Goal: Task Accomplishment & Management: Complete application form

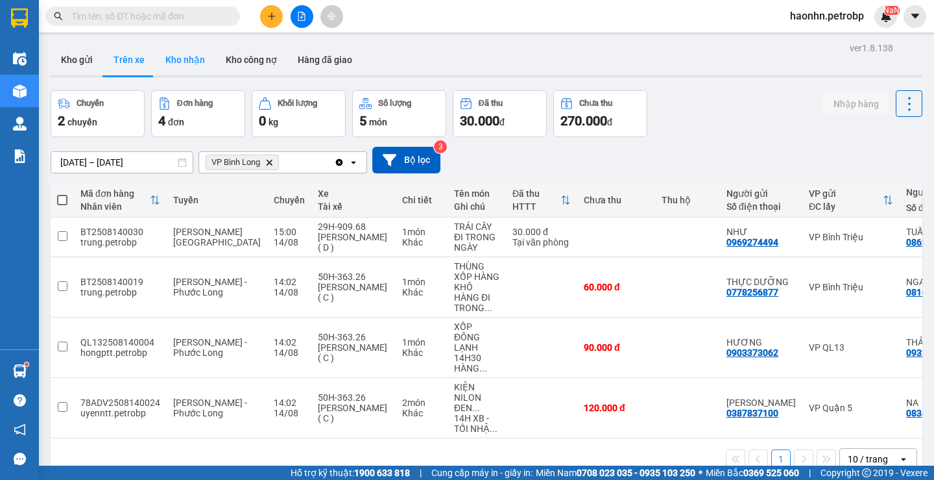
click at [155, 56] on button "Kho nhận" at bounding box center [185, 59] width 60 height 31
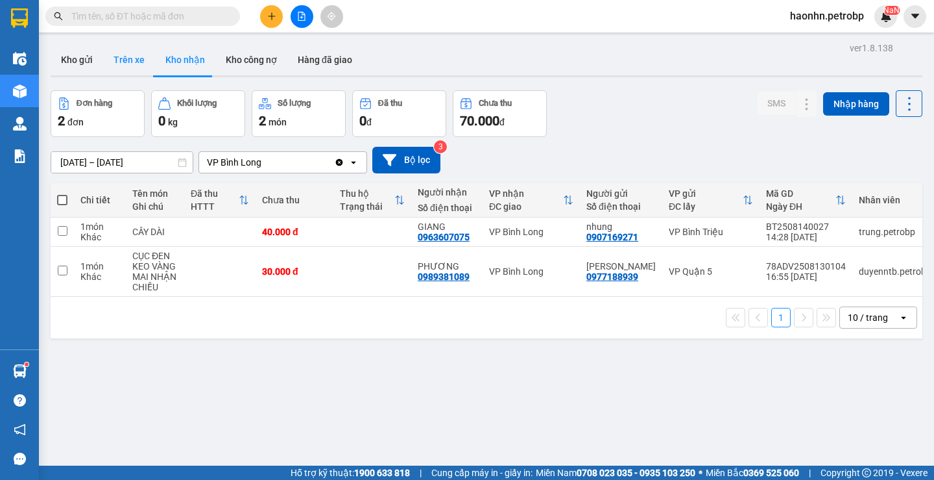
click at [131, 59] on button "Trên xe" at bounding box center [129, 59] width 52 height 31
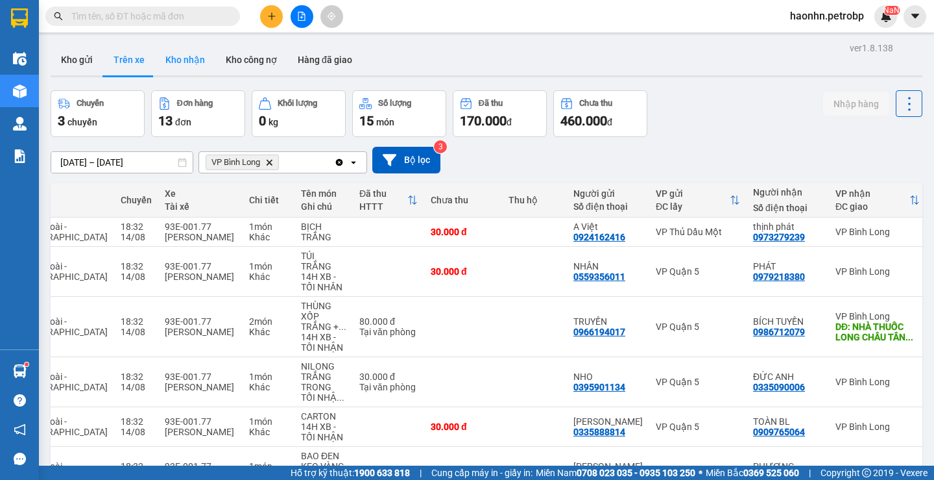
click at [196, 61] on button "Kho nhận" at bounding box center [185, 59] width 60 height 31
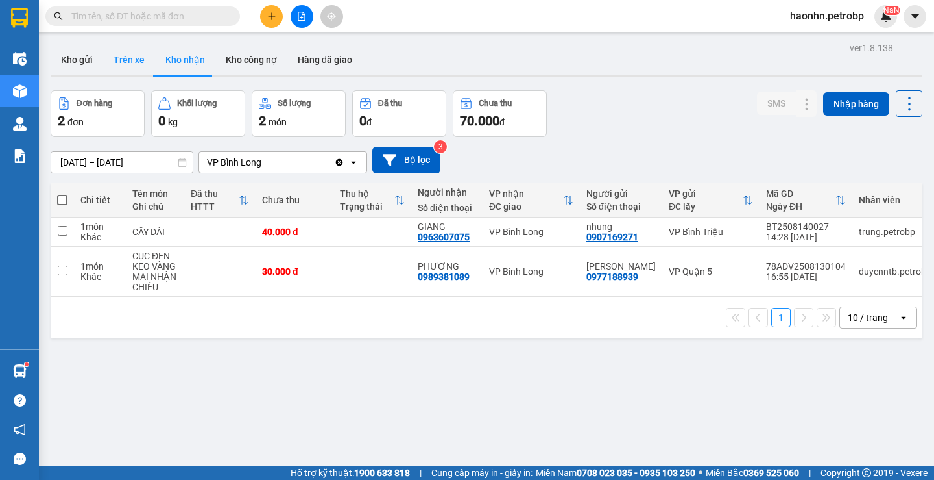
click at [138, 70] on button "Trên xe" at bounding box center [129, 59] width 52 height 31
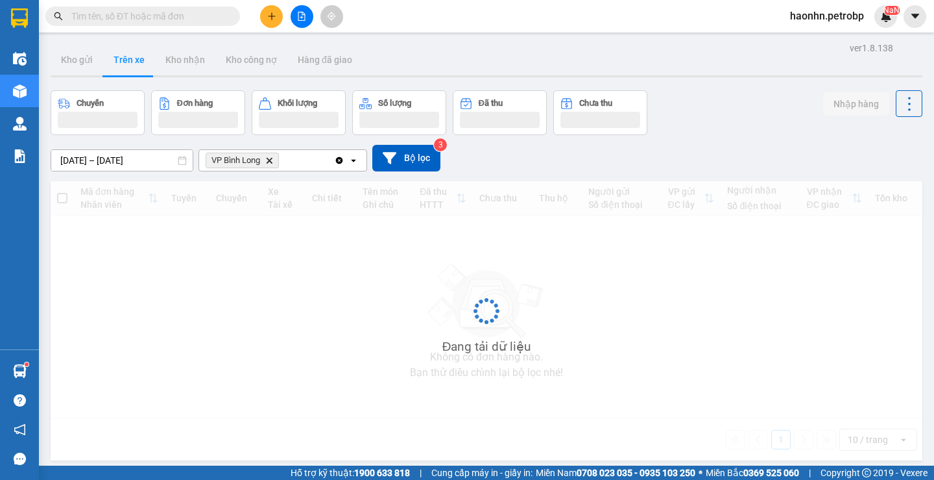
type input "[DATE] – [DATE]"
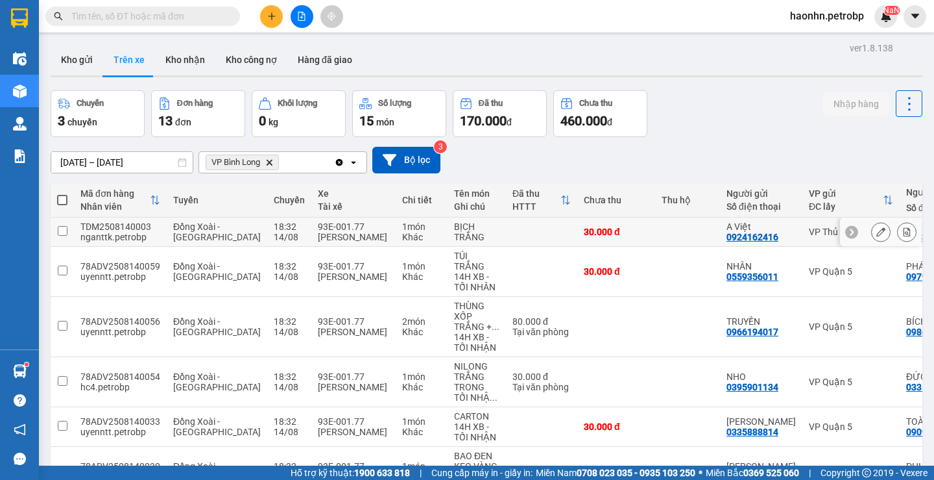
scroll to position [289, 0]
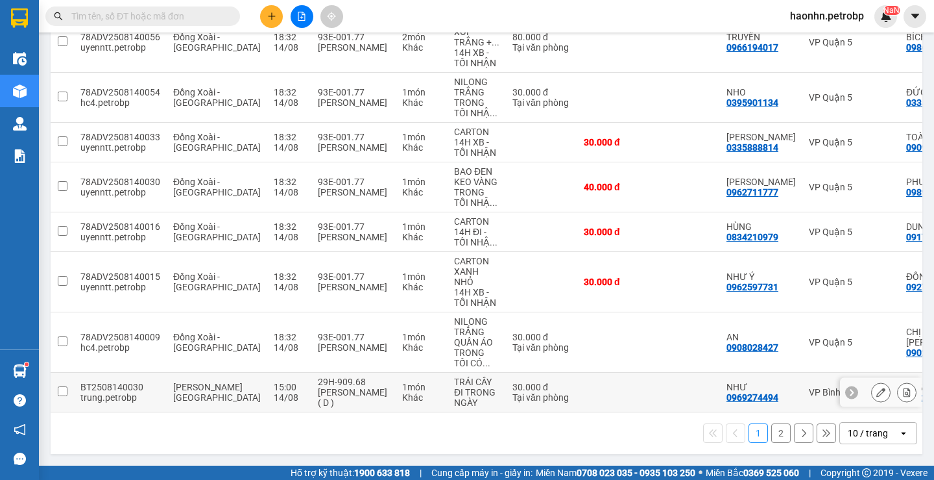
click at [655, 391] on td at bounding box center [687, 392] width 65 height 40
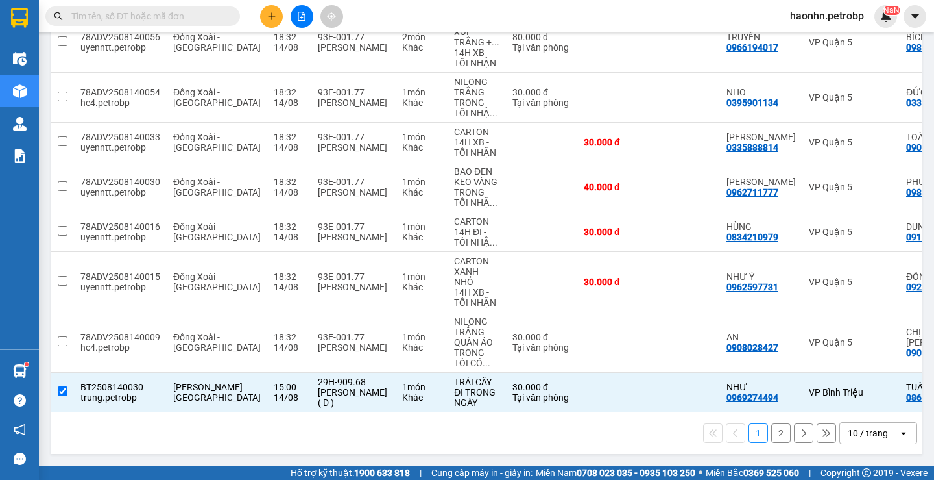
scroll to position [30, 0]
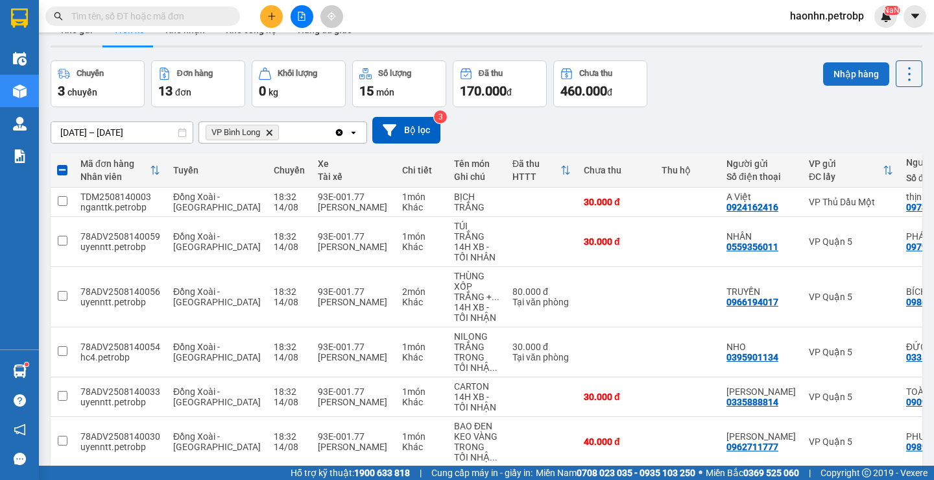
click at [843, 79] on button "Nhập hàng" at bounding box center [856, 73] width 66 height 23
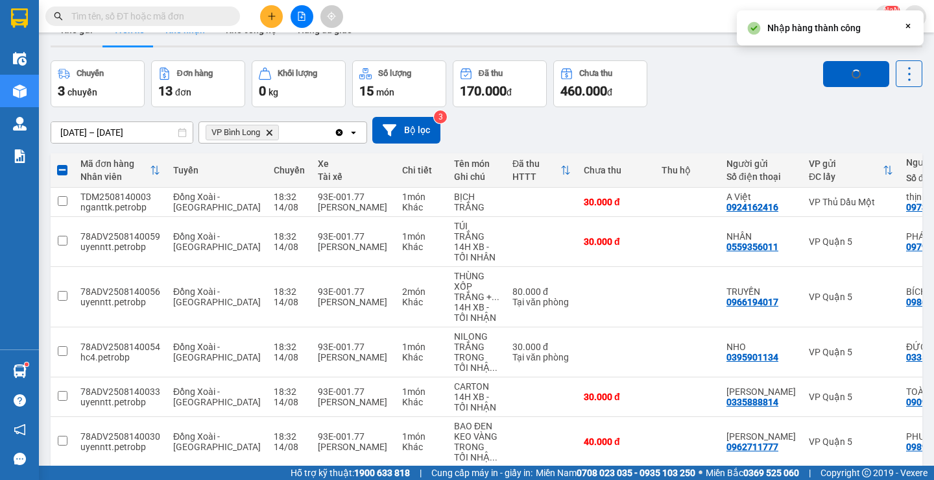
scroll to position [0, 0]
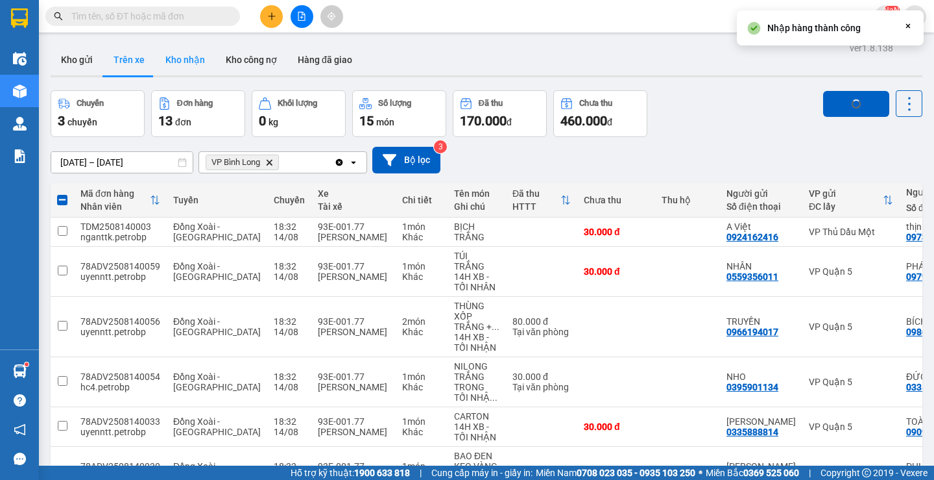
checkbox input "false"
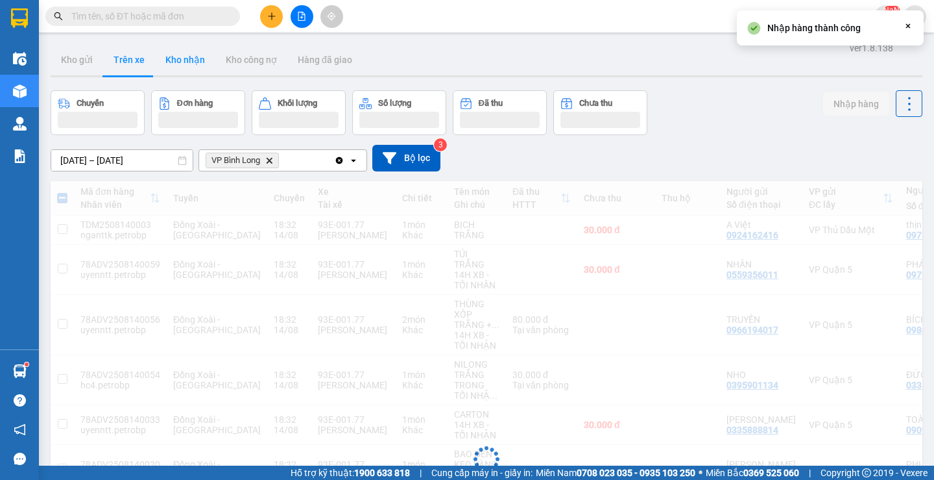
click at [197, 58] on button "Kho nhận" at bounding box center [185, 59] width 60 height 31
type input "[DATE] – [DATE]"
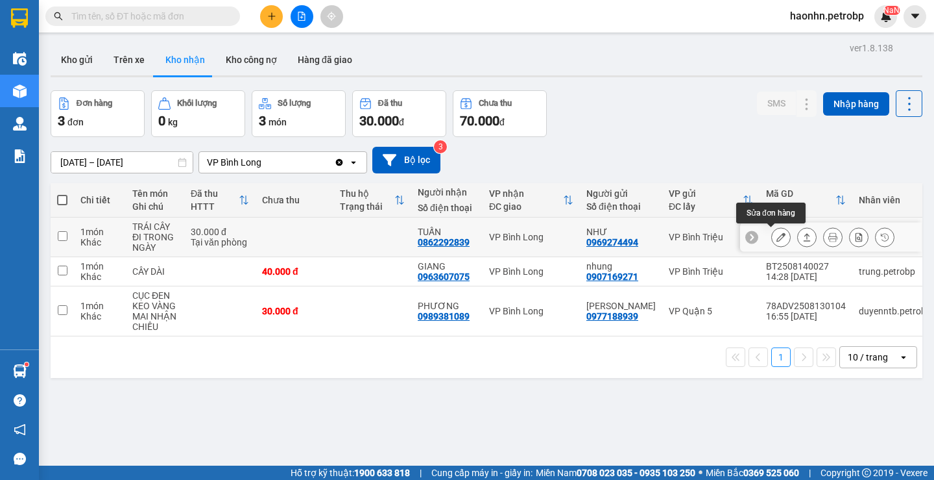
click at [779, 236] on button at bounding box center [781, 237] width 18 height 23
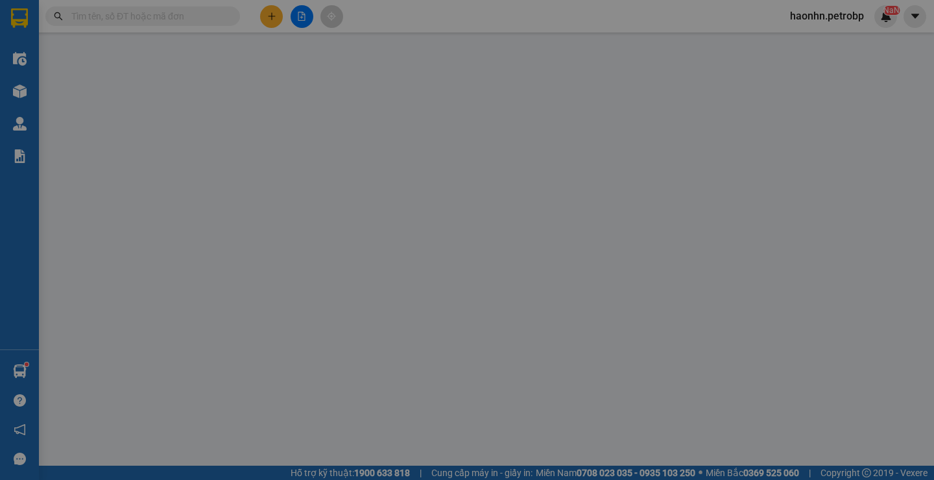
type input "0969274494"
type input "NHƯ"
type input "0862292839"
type input "TUẤN"
type input "30.000"
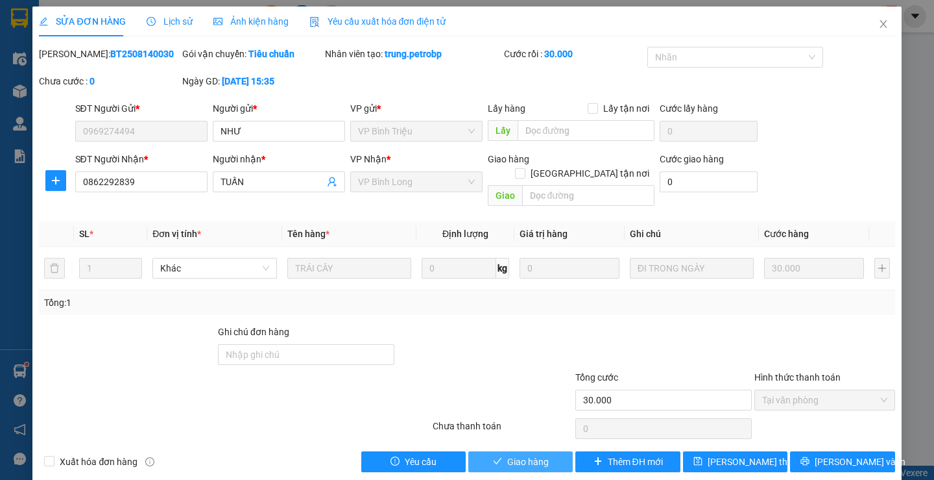
click at [507, 454] on span "Giao hàng" at bounding box center [528, 461] width 42 height 14
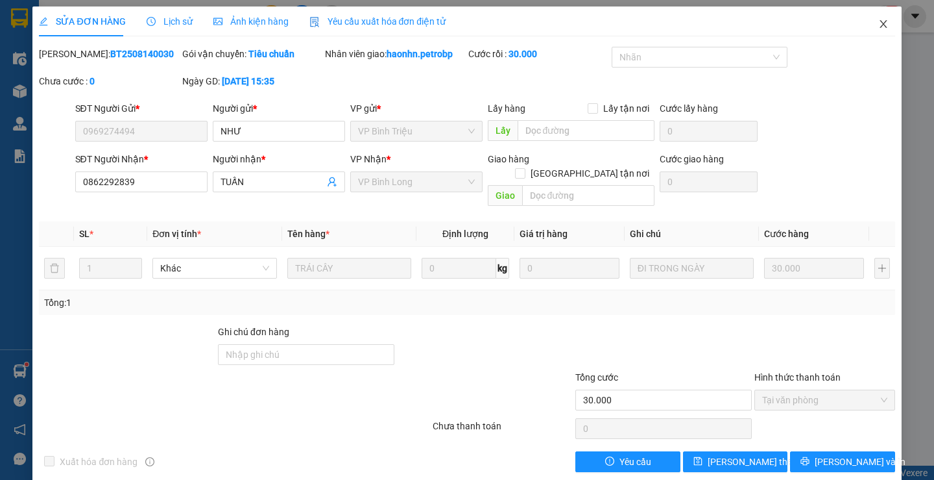
click at [879, 22] on icon "close" at bounding box center [884, 24] width 10 height 10
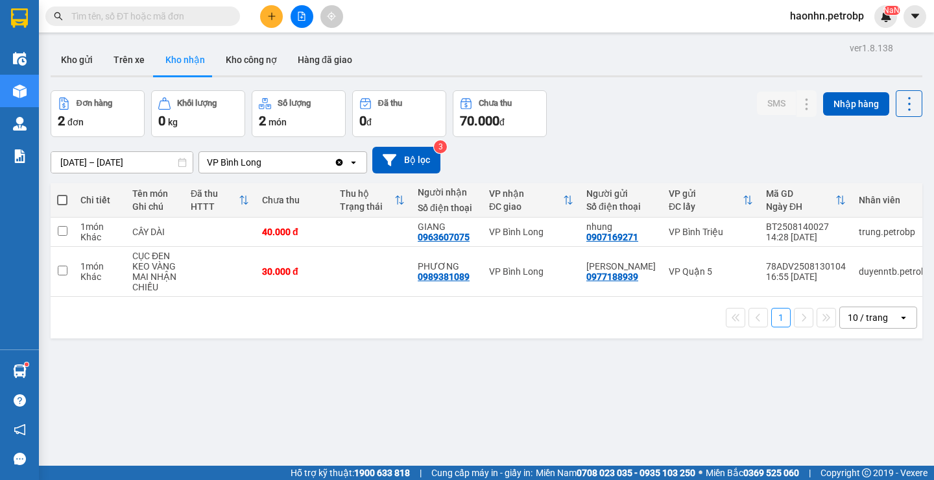
click at [156, 60] on button "Kho nhận" at bounding box center [185, 59] width 60 height 31
click at [148, 59] on button "Trên xe" at bounding box center [129, 59] width 52 height 31
type input "[DATE] – [DATE]"
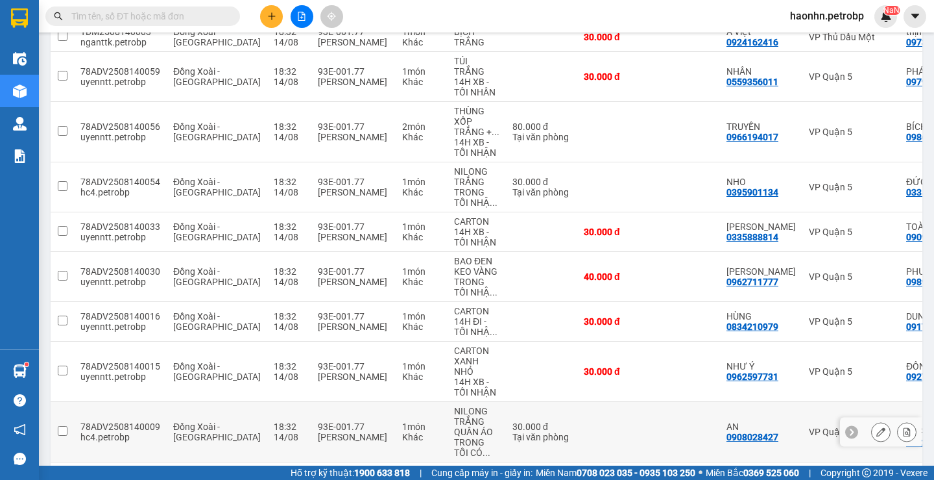
scroll to position [310, 0]
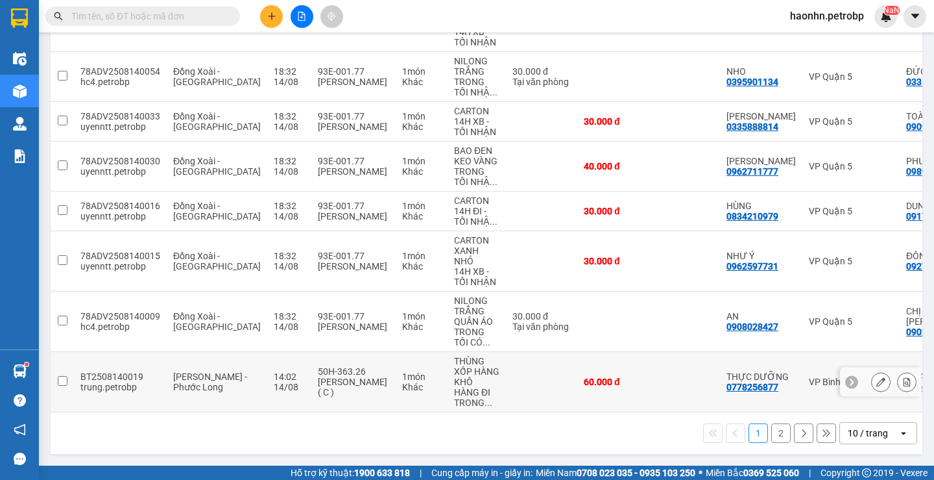
click at [900, 404] on td "NGA 0816913886" at bounding box center [941, 382] width 82 height 60
checkbox input "true"
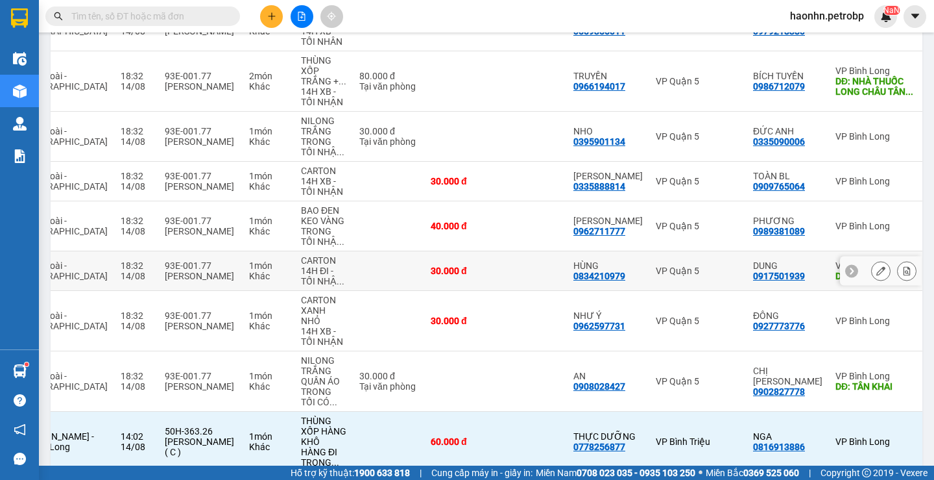
scroll to position [115, 0]
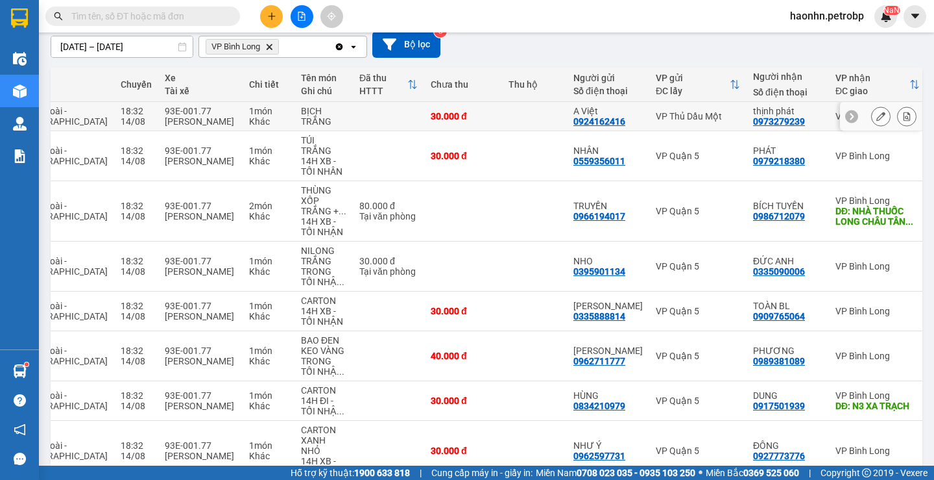
click at [650, 122] on td "VP Thủ Dầu Một" at bounding box center [698, 116] width 97 height 29
checkbox input "true"
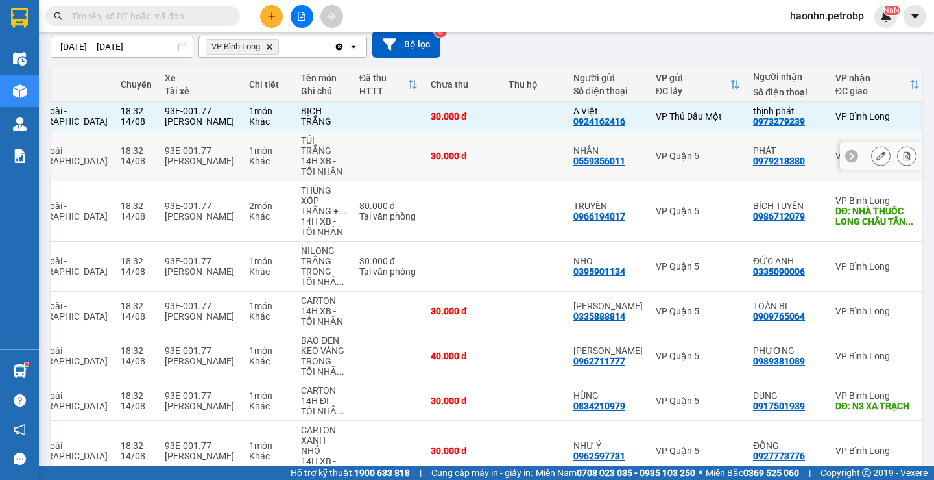
click at [650, 152] on td "VP Quận 5" at bounding box center [698, 156] width 97 height 50
checkbox input "true"
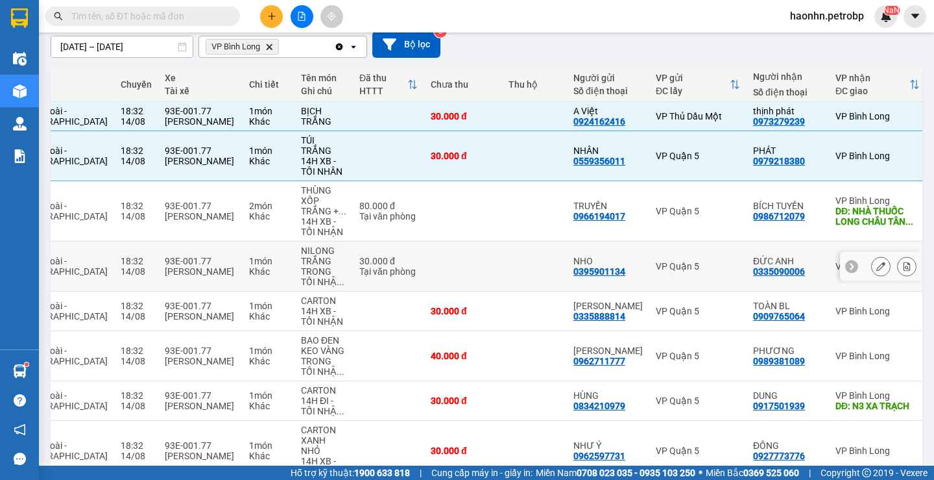
drag, startPoint x: 705, startPoint y: 256, endPoint x: 699, endPoint y: 259, distance: 7.0
click at [753, 257] on div "ĐỨC ANH" at bounding box center [787, 261] width 69 height 10
checkbox input "true"
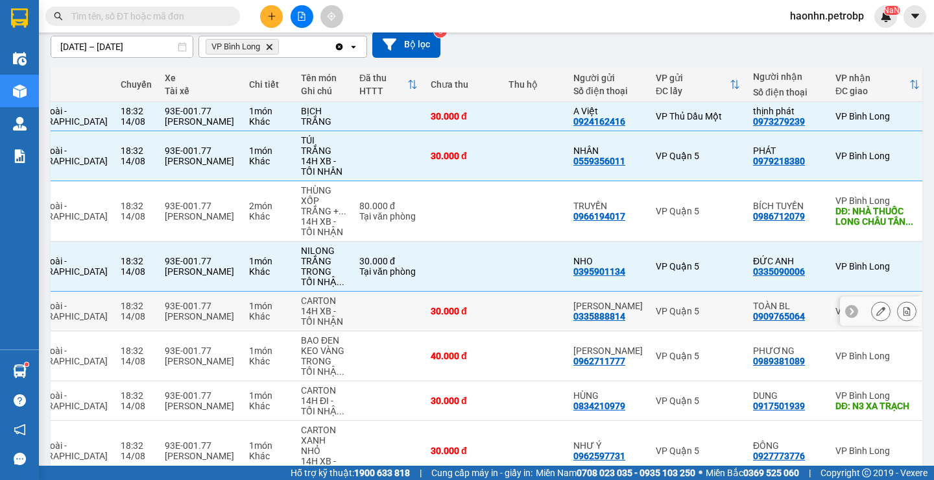
click at [677, 306] on div "VP Quận 5" at bounding box center [698, 311] width 84 height 10
checkbox input "true"
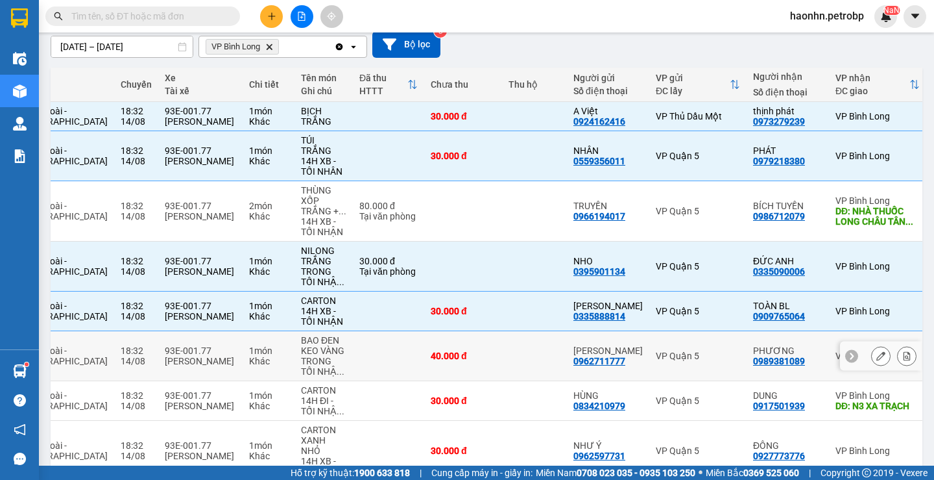
click at [668, 358] on div "VP Quận 5" at bounding box center [698, 355] width 84 height 10
checkbox input "true"
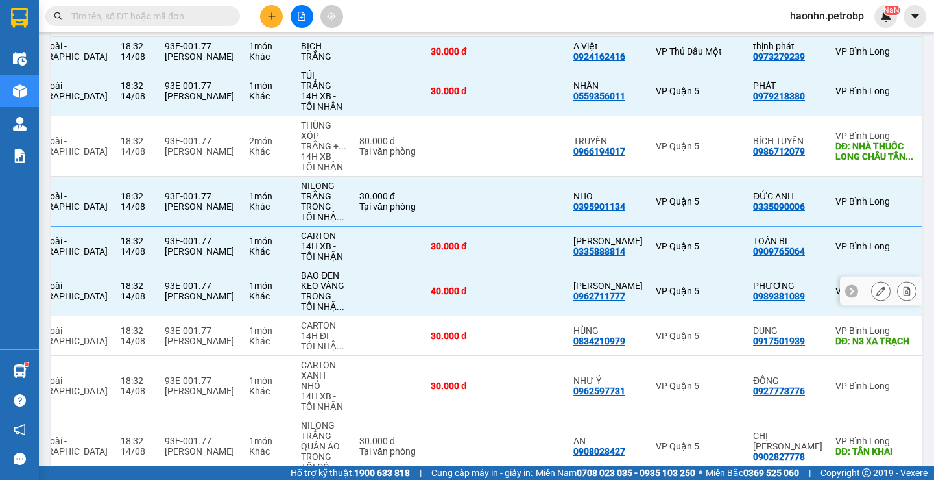
scroll to position [245, 0]
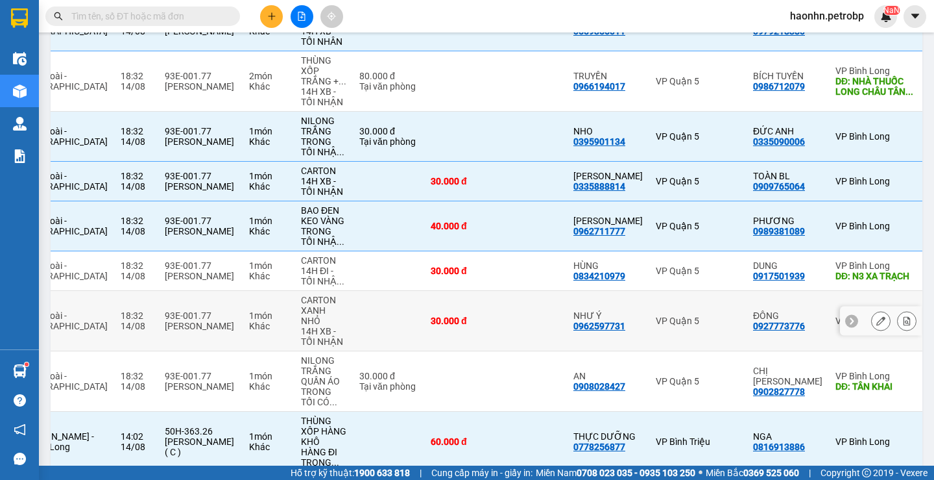
click at [668, 320] on div "VP Quận 5" at bounding box center [698, 320] width 84 height 10
checkbox input "true"
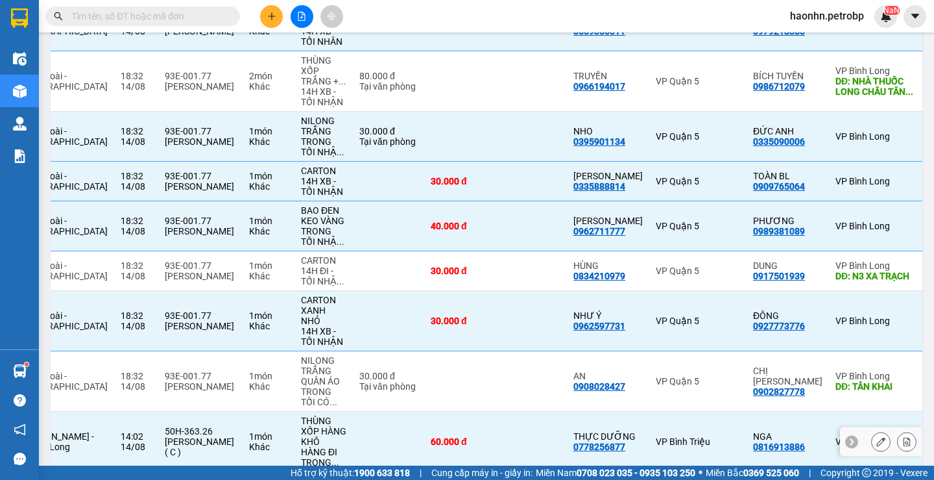
scroll to position [310, 0]
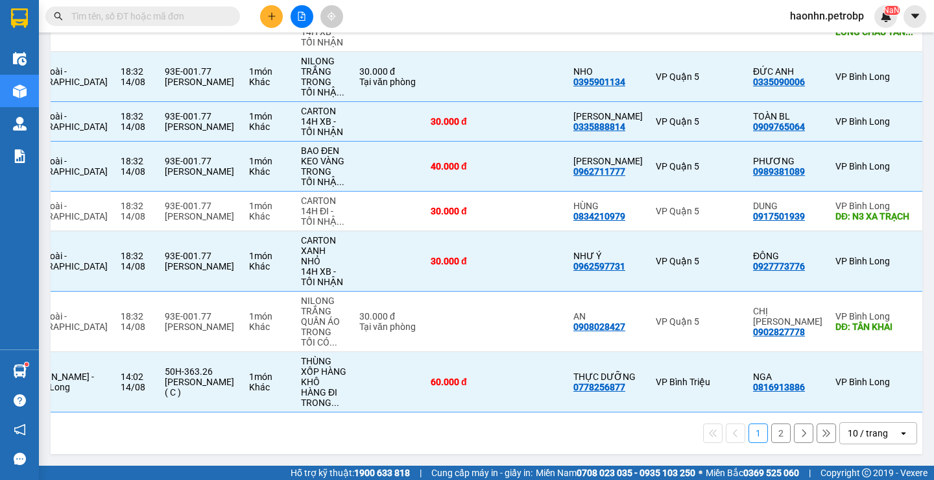
click at [771, 431] on button "2" at bounding box center [780, 432] width 19 height 19
checkbox input "false"
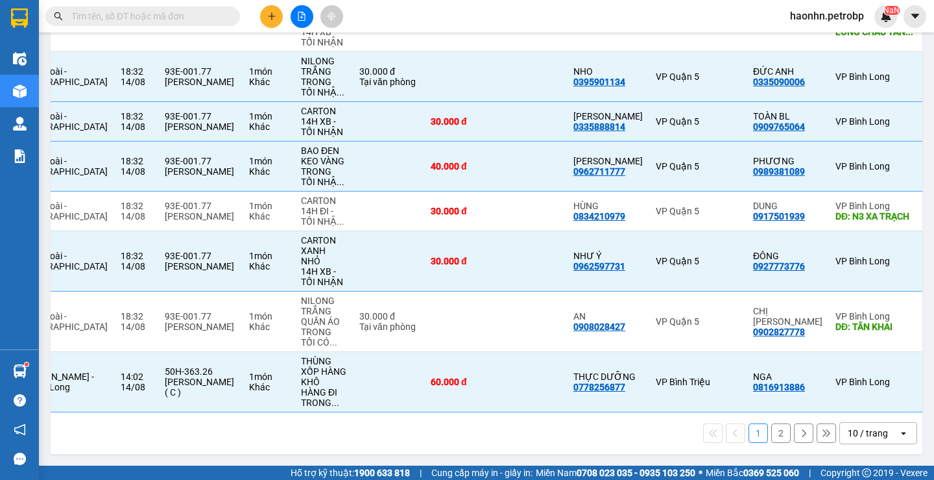
checkbox input "false"
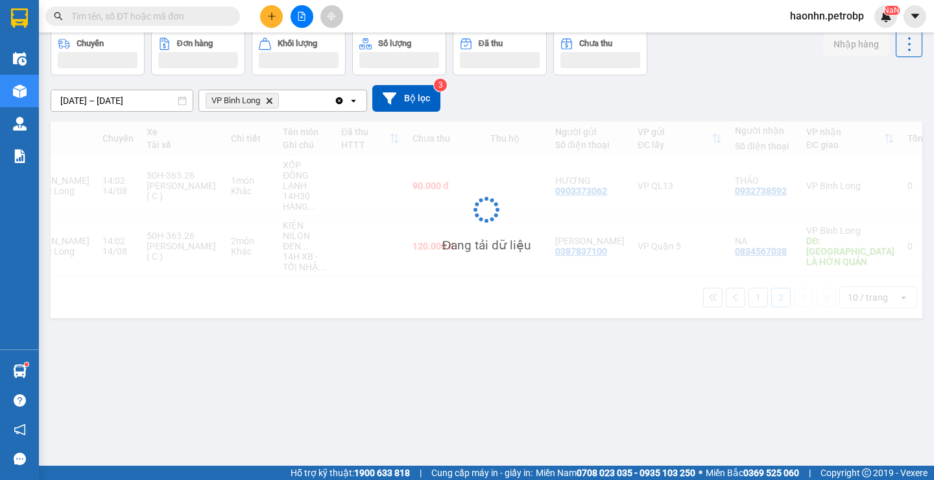
scroll to position [60, 0]
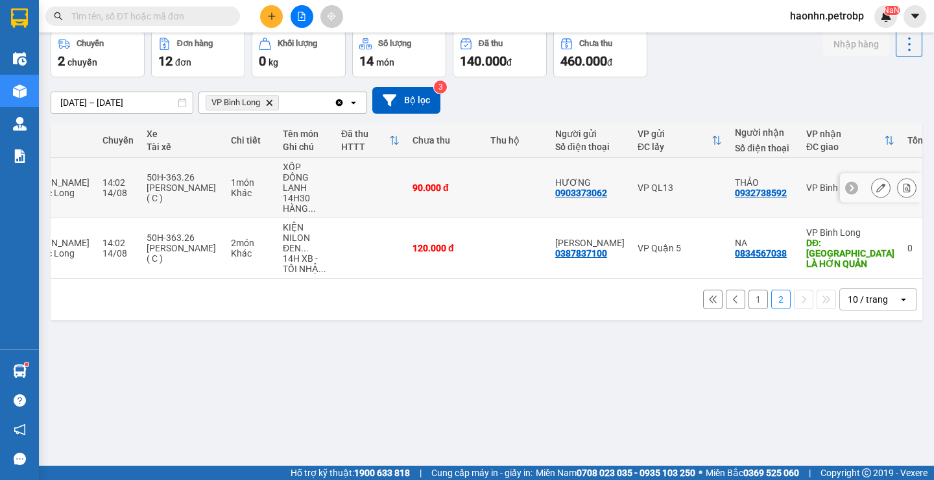
click at [675, 193] on td "VP QL13" at bounding box center [679, 188] width 97 height 60
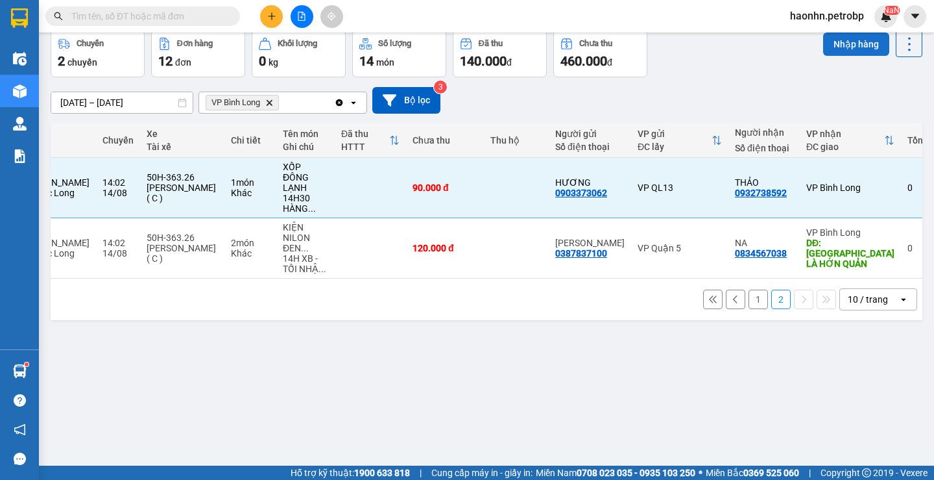
click at [825, 45] on button "Nhập hàng" at bounding box center [856, 43] width 66 height 23
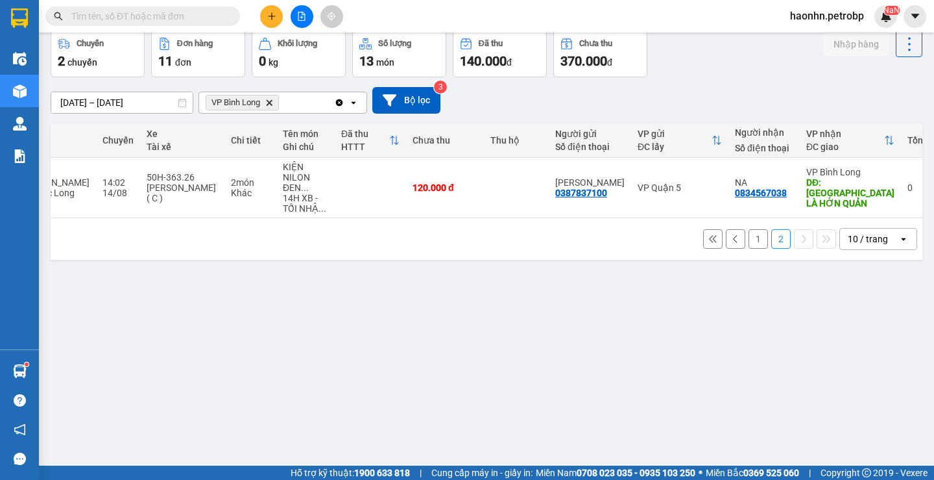
click at [734, 243] on button at bounding box center [735, 238] width 19 height 19
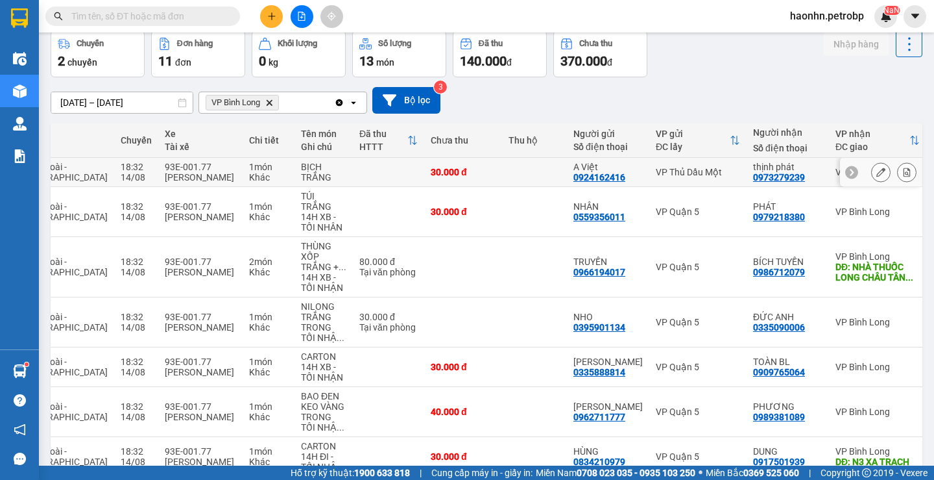
click at [672, 187] on td "VP Thủ Dầu Một" at bounding box center [698, 172] width 97 height 29
checkbox input "true"
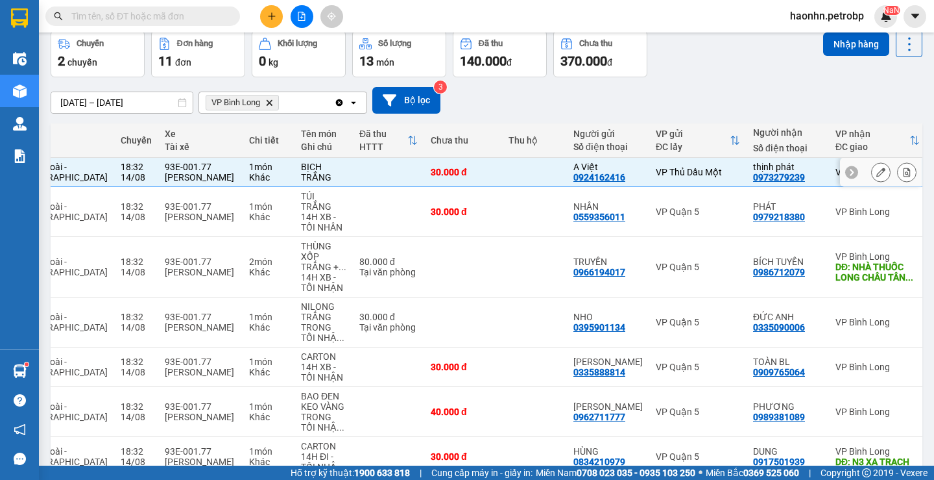
click at [665, 214] on div "VP Quận 5" at bounding box center [698, 211] width 84 height 10
checkbox input "true"
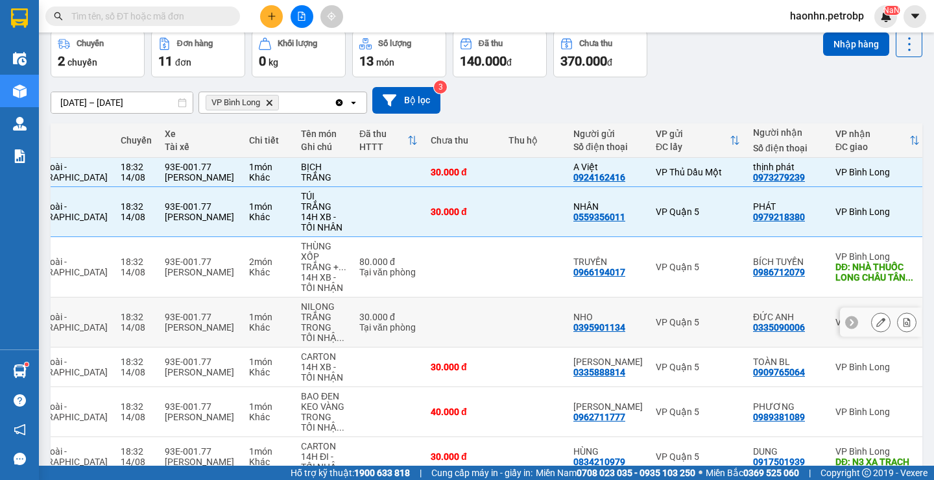
click at [687, 315] on td "VP Quận 5" at bounding box center [698, 322] width 97 height 50
checkbox input "true"
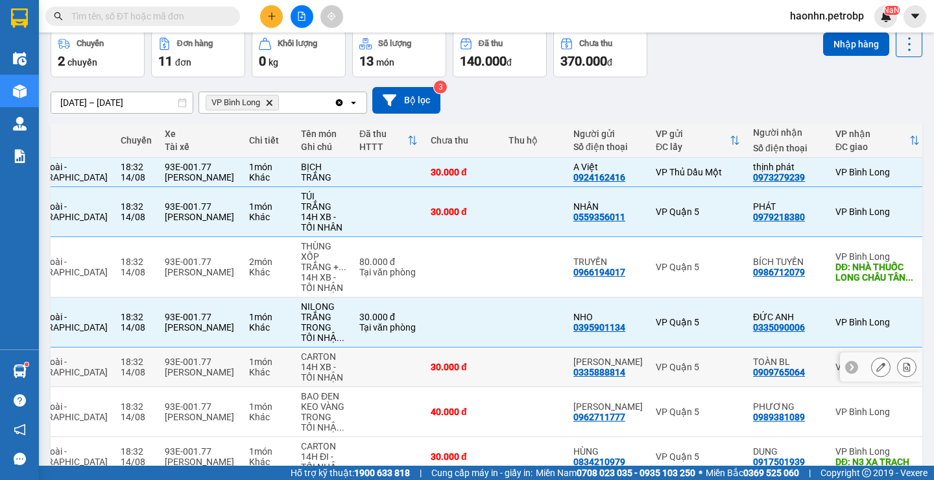
click at [688, 371] on div "VP Quận 5" at bounding box center [698, 366] width 84 height 10
checkbox input "true"
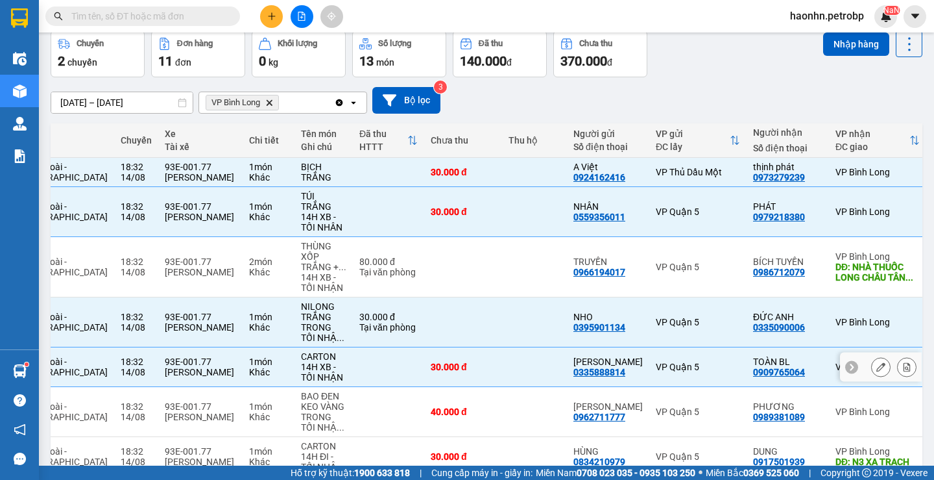
scroll to position [254, 0]
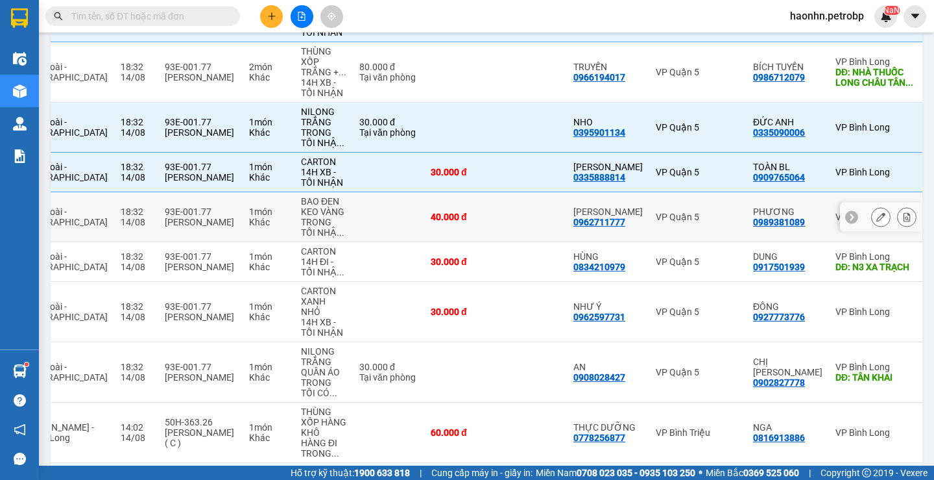
click at [670, 223] on td "VP Quận 5" at bounding box center [698, 217] width 97 height 50
checkbox input "true"
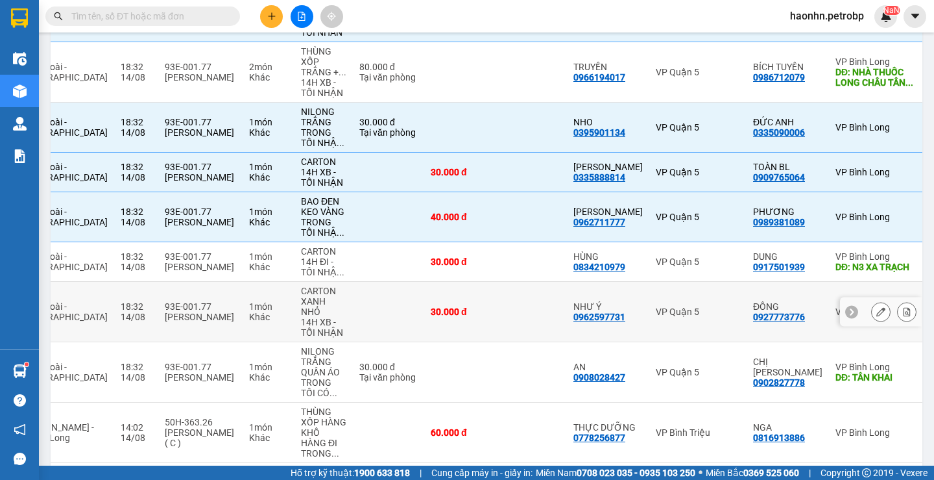
click at [672, 297] on td "VP Quận 5" at bounding box center [698, 312] width 97 height 60
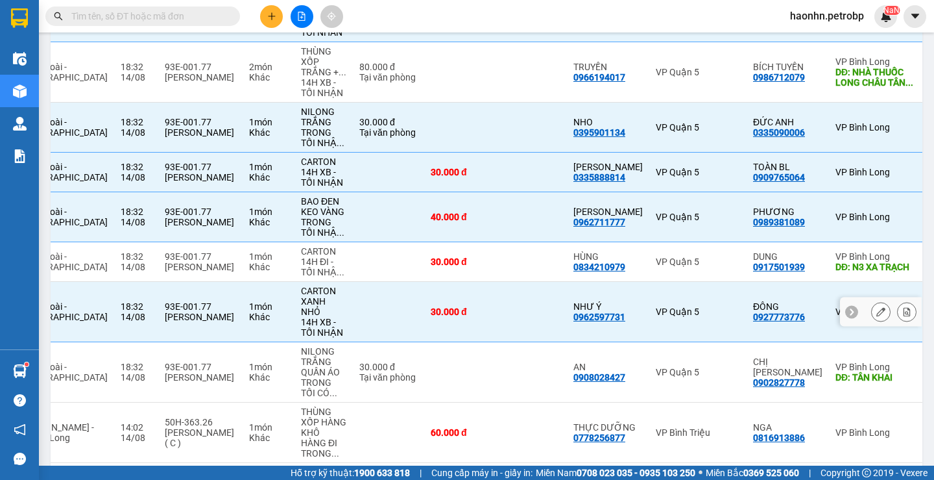
checkbox input "true"
click at [684, 420] on td "VP Bình Triệu" at bounding box center [698, 432] width 97 height 60
checkbox input "true"
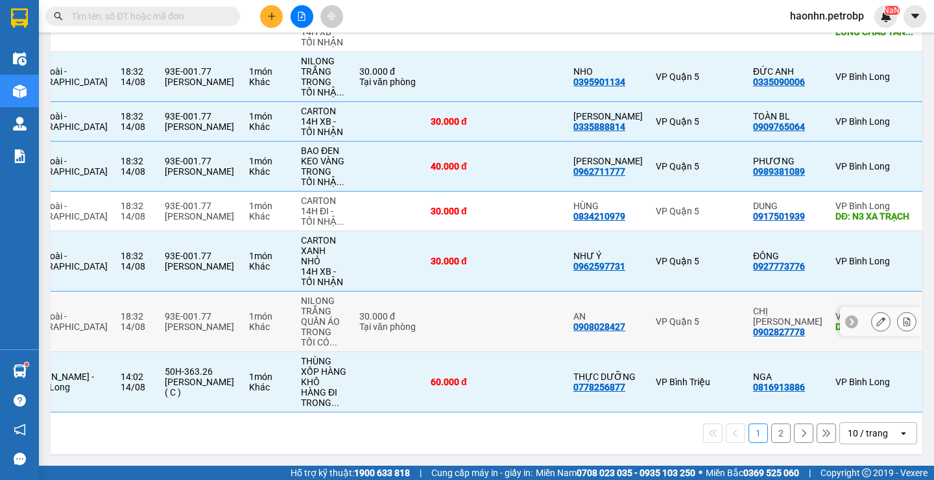
scroll to position [51, 0]
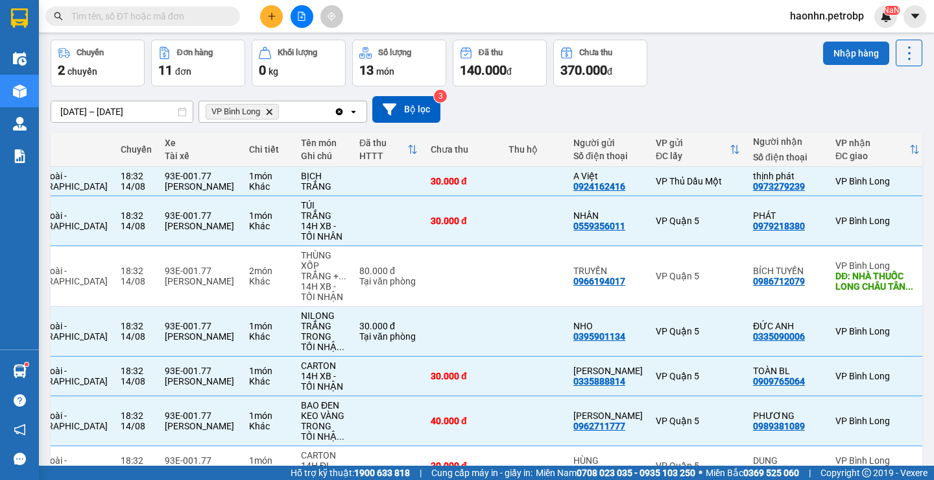
drag, startPoint x: 831, startPoint y: 79, endPoint x: 832, endPoint y: 64, distance: 14.9
click at [832, 78] on div "Nhập hàng" at bounding box center [872, 63] width 99 height 47
click at [832, 56] on button "Nhập hàng" at bounding box center [856, 53] width 66 height 23
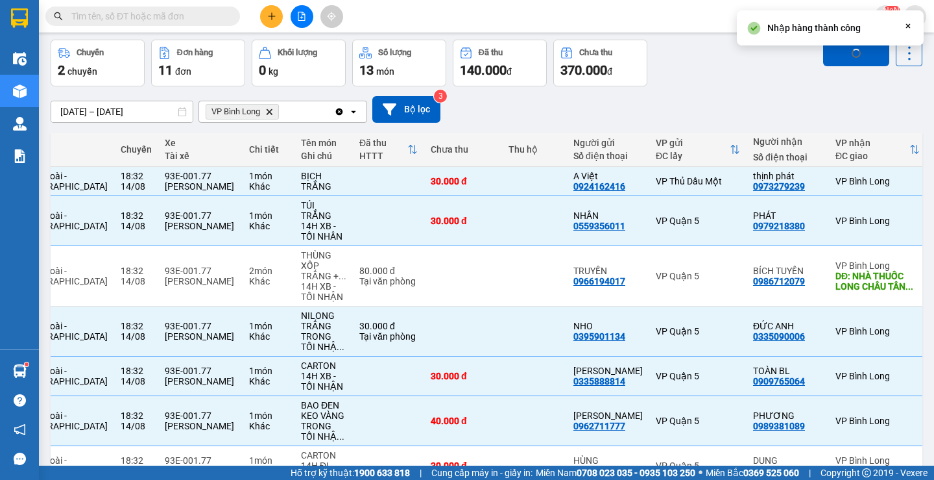
checkbox input "false"
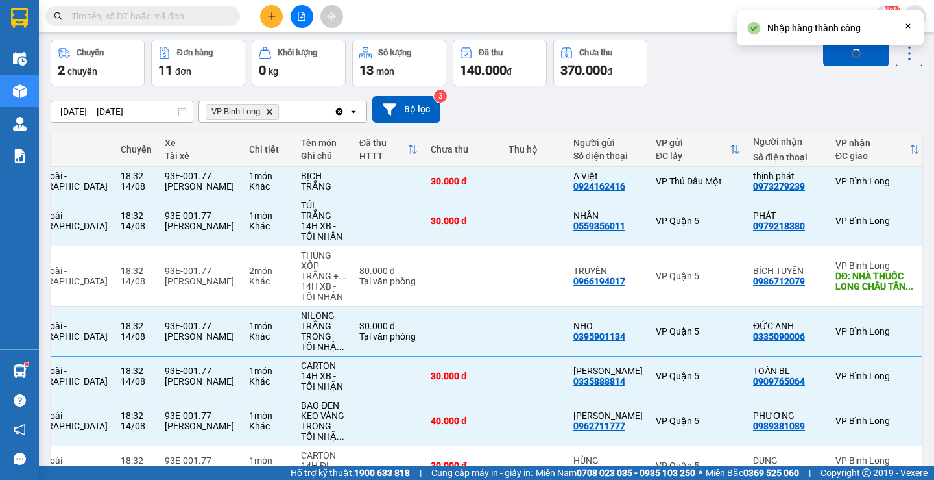
checkbox input "false"
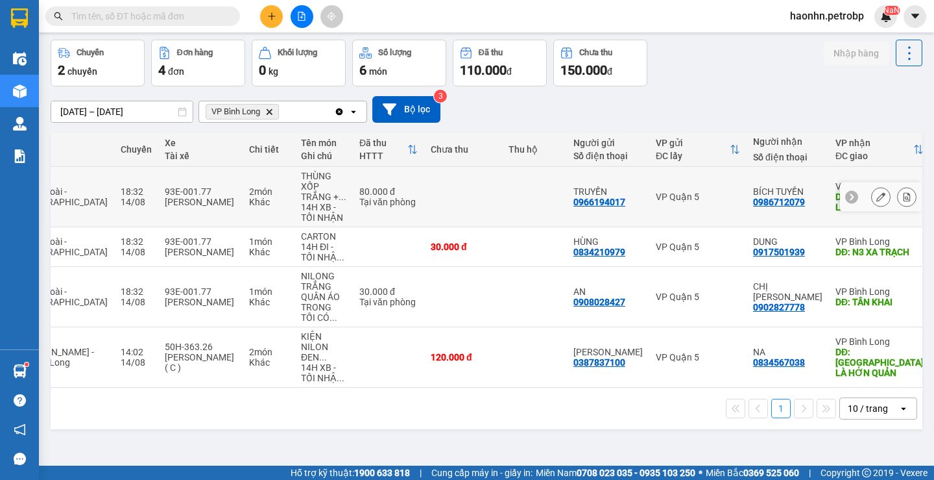
click at [871, 206] on div at bounding box center [880, 196] width 19 height 19
click at [877, 201] on icon at bounding box center [881, 196] width 9 height 9
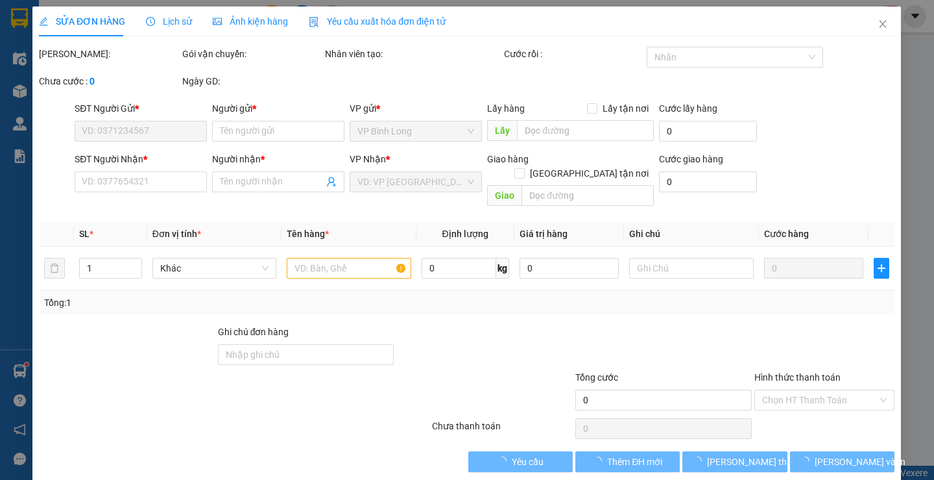
type input "0966194017"
type input "TRUYỀN"
type input "0986712079"
type input "BÍCH TUYỀN"
type input "NHÀ THUỐC LONG CHÂU TÂN KHAI HỚN QUẢN"
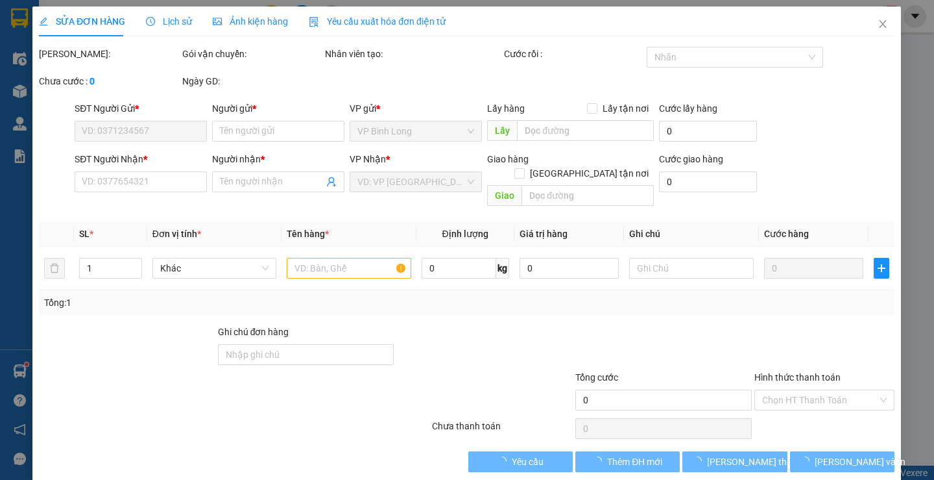
type input "80.000"
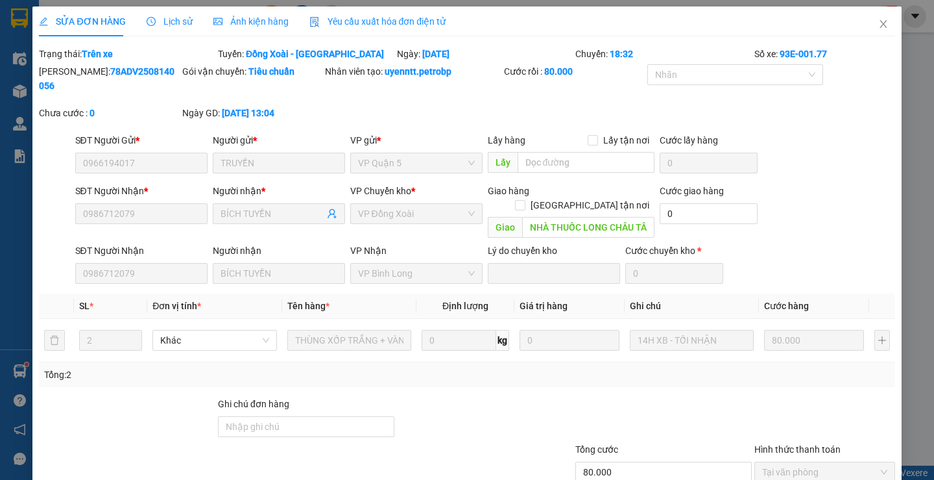
scroll to position [61, 0]
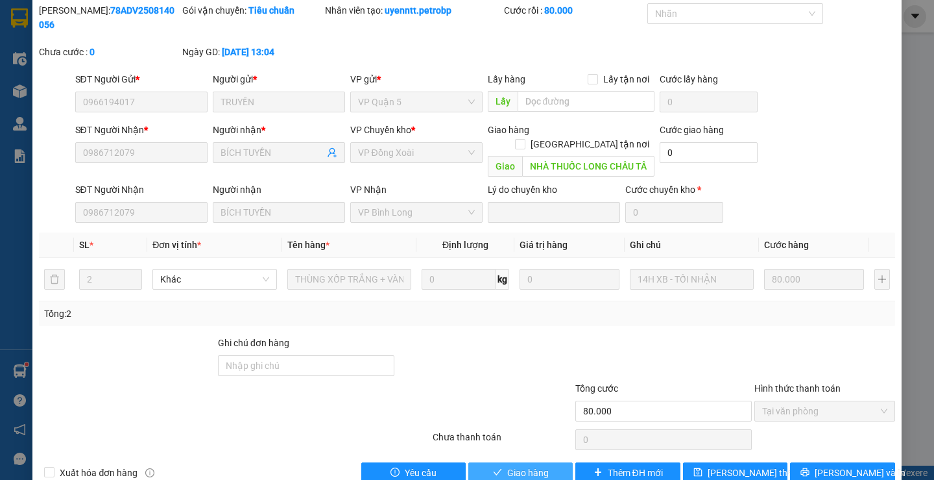
click at [507, 465] on span "Giao hàng" at bounding box center [528, 472] width 42 height 14
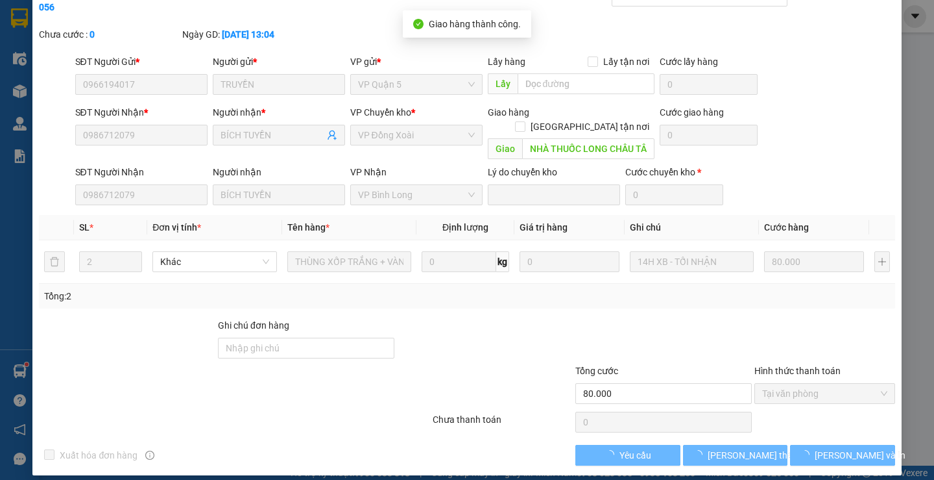
scroll to position [0, 0]
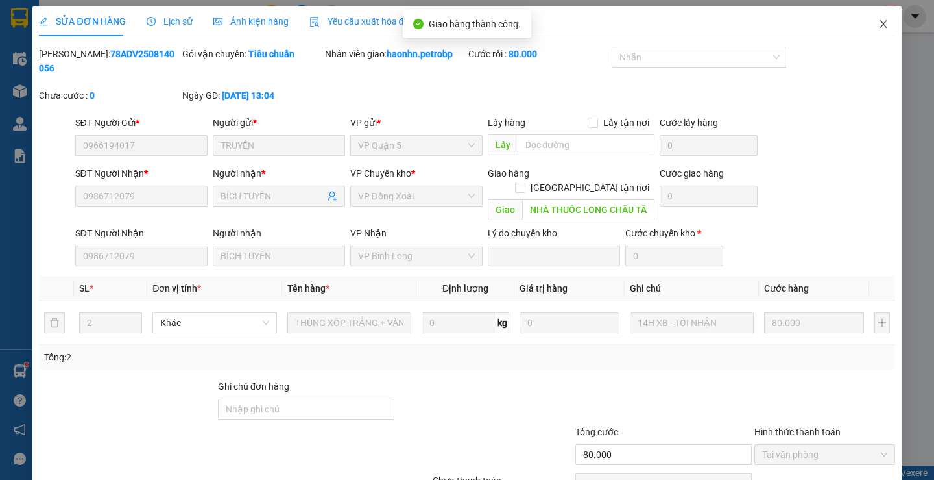
click at [883, 26] on span "Close" at bounding box center [884, 24] width 36 height 36
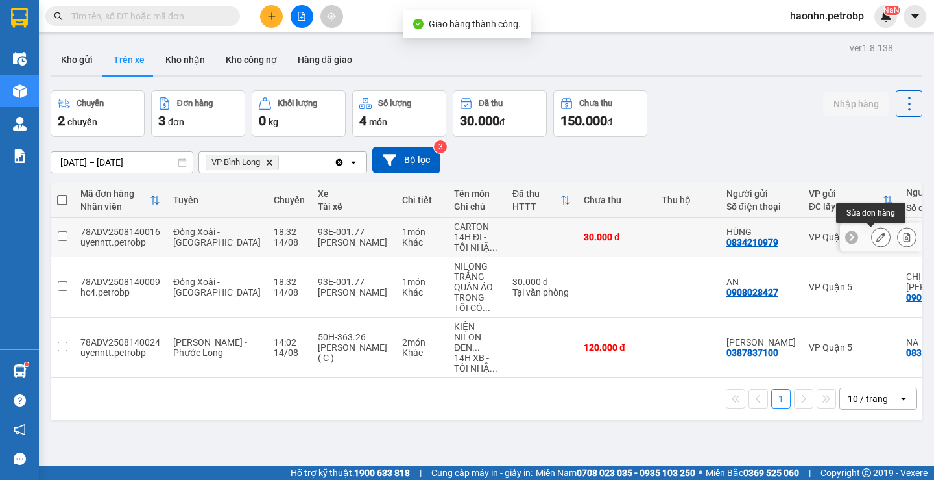
click at [877, 235] on icon at bounding box center [881, 236] width 9 height 9
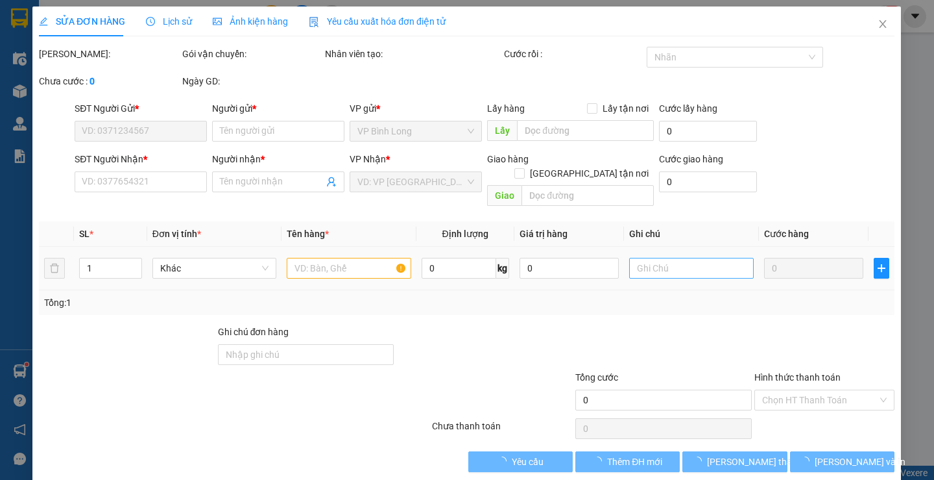
type input "0834210979"
type input "HÙNG"
type input "0917501939"
type input "DUNG"
type input "N3 XA TRẠCH"
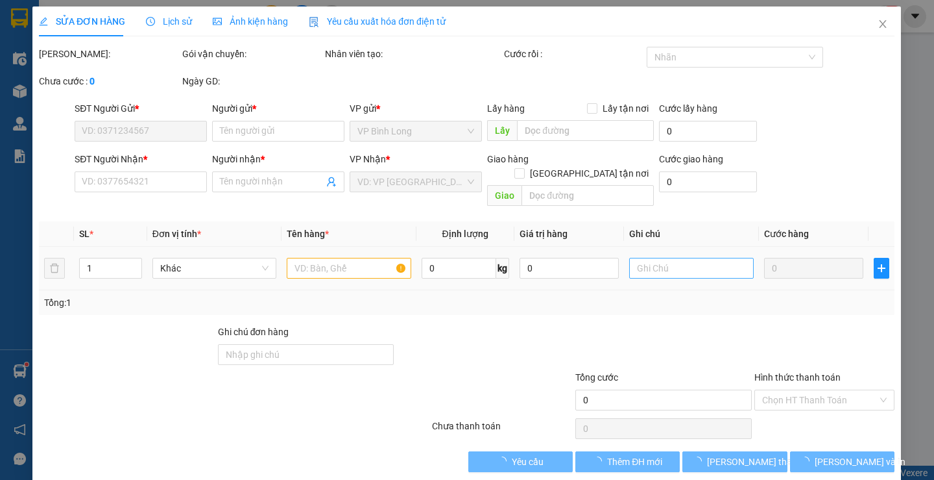
type input "30.000"
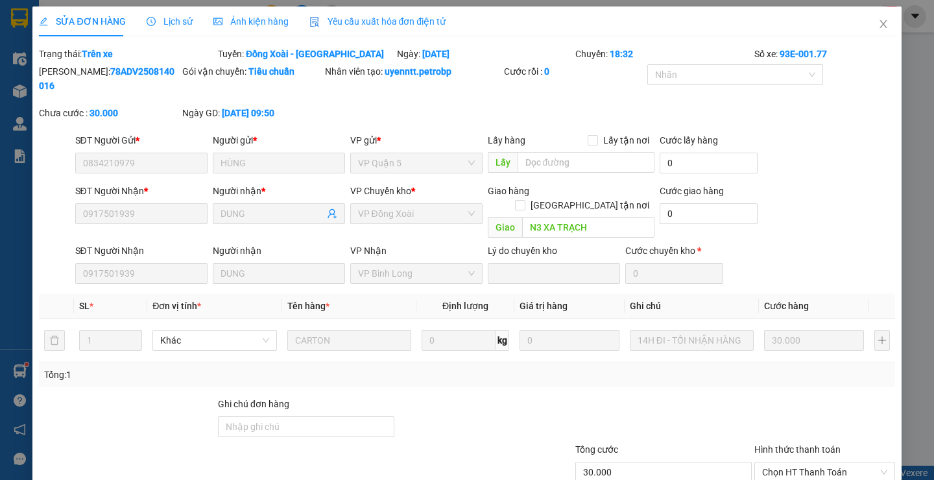
scroll to position [61, 0]
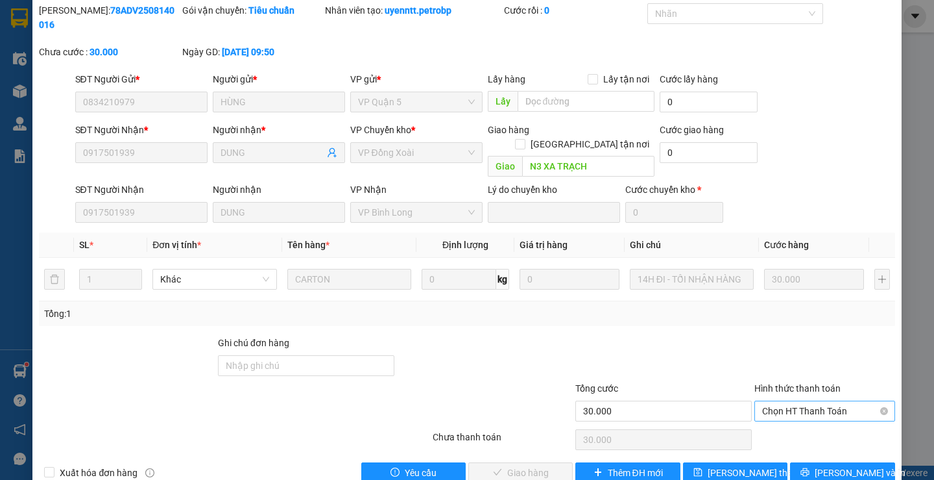
click at [779, 401] on span "Chọn HT Thanh Toán" at bounding box center [824, 410] width 125 height 19
click at [781, 400] on div "Tại văn phòng" at bounding box center [816, 408] width 139 height 21
type input "0"
click at [540, 465] on span "[PERSON_NAME] và Giao hàng" at bounding box center [555, 472] width 125 height 14
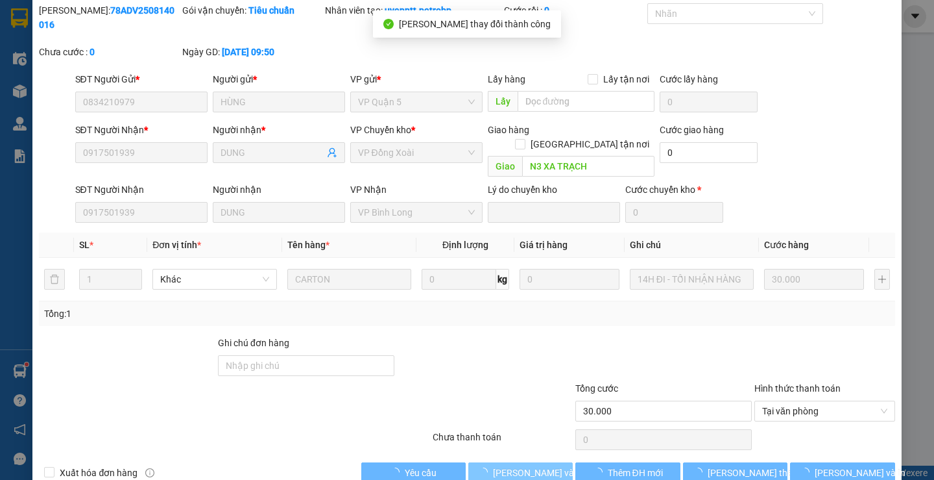
scroll to position [0, 0]
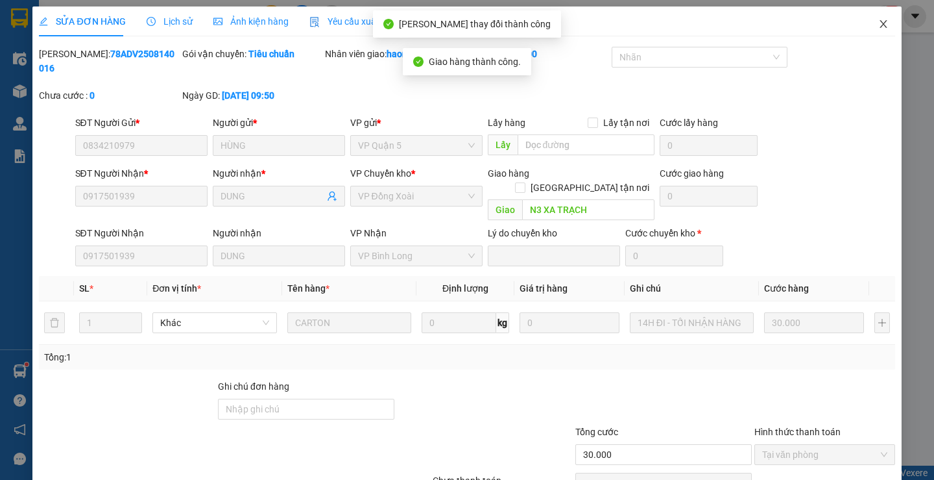
click at [868, 23] on span "Close" at bounding box center [884, 24] width 36 height 36
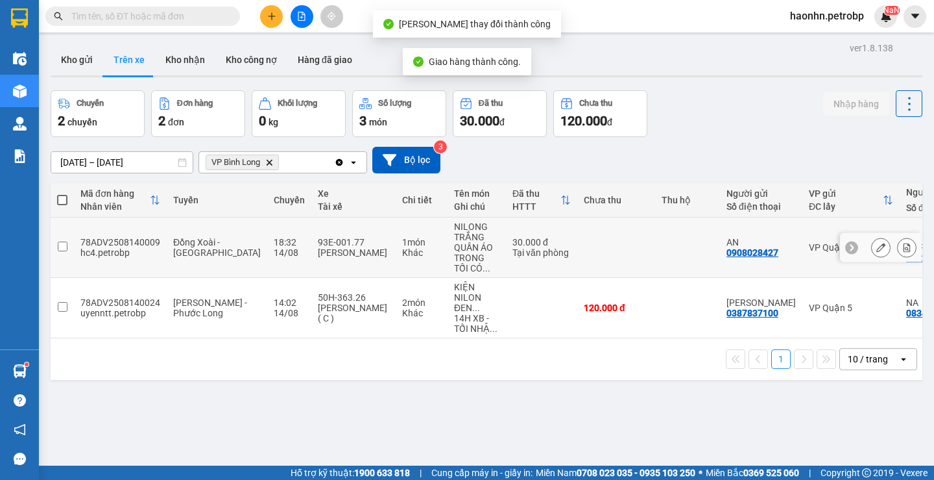
click at [872, 252] on button at bounding box center [881, 247] width 18 height 23
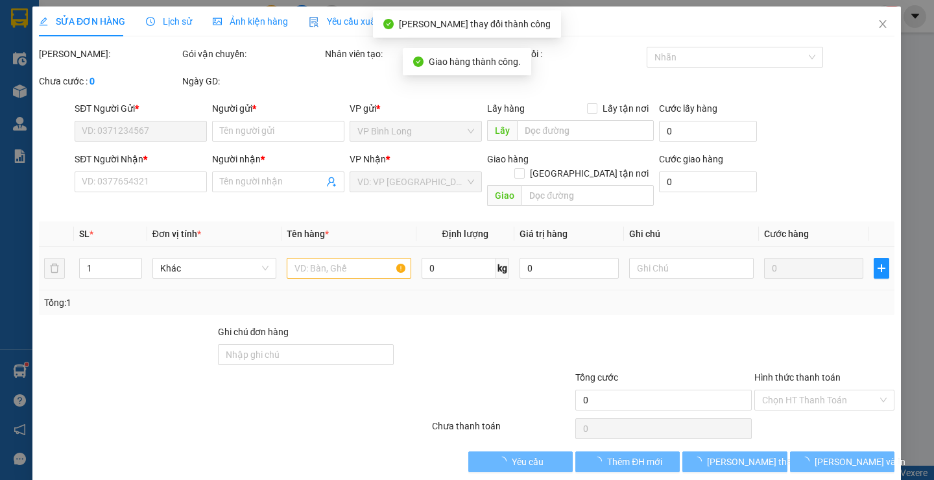
type input "0908028427"
type input "AN"
type input "0902827778"
type input "CHỊ [PERSON_NAME]"
type input "TÂN KHAI"
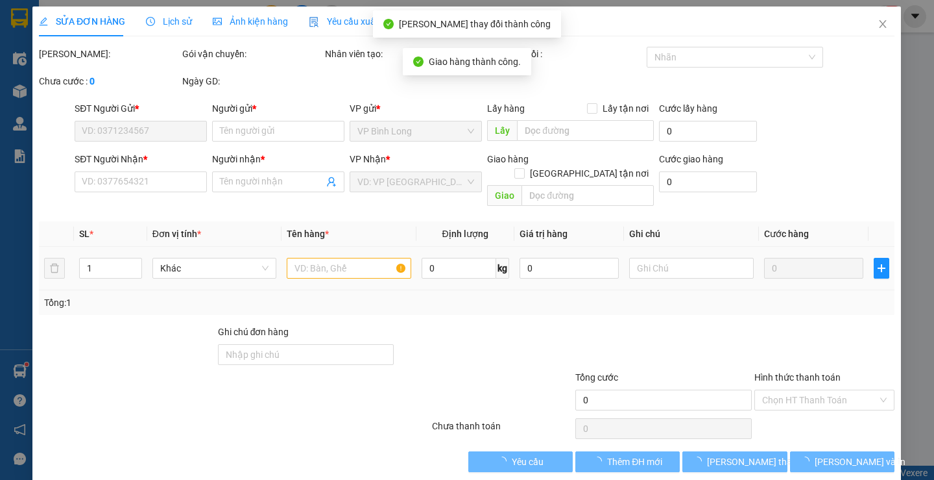
type input "30.000"
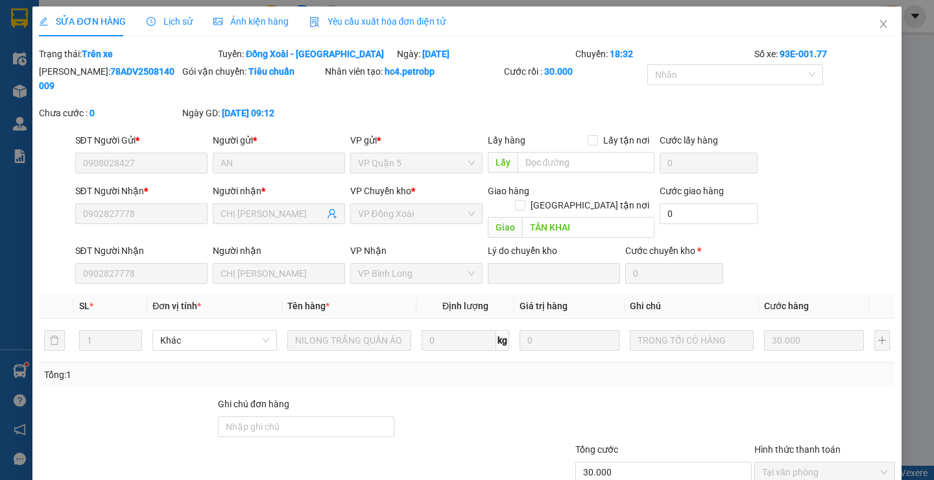
scroll to position [61, 0]
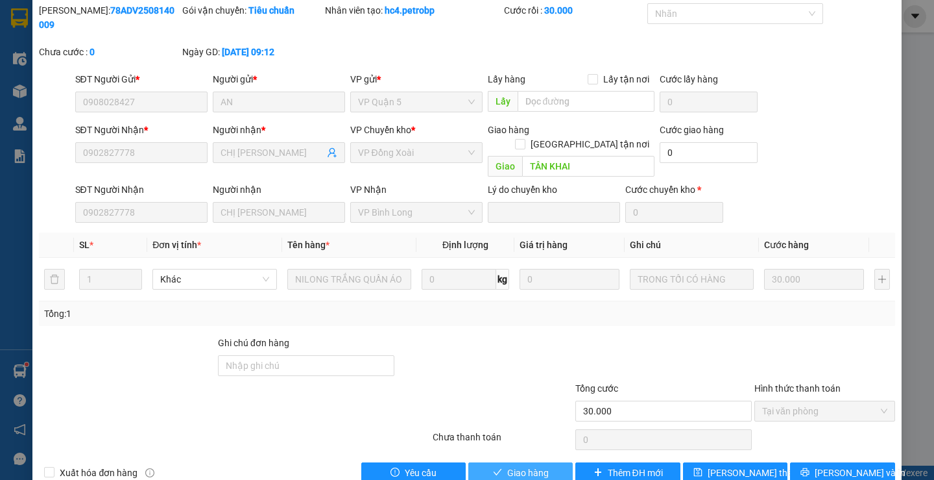
click at [512, 465] on span "Giao hàng" at bounding box center [528, 472] width 42 height 14
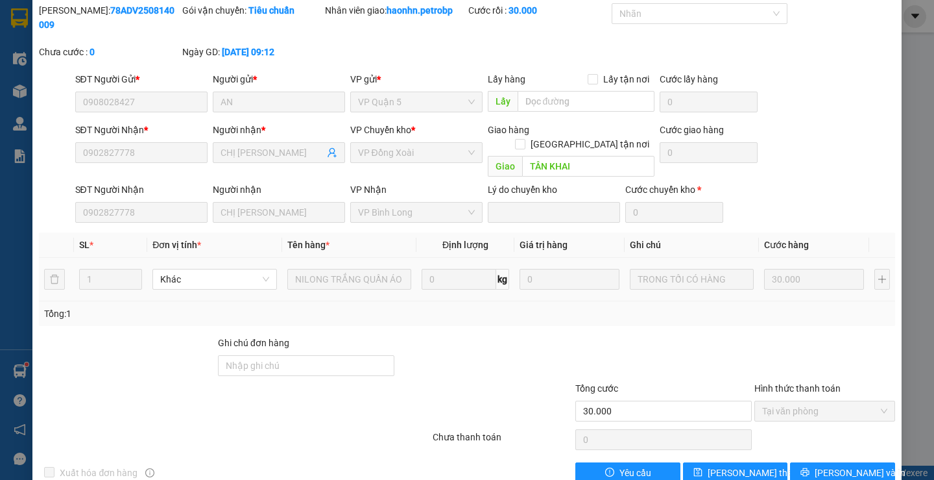
scroll to position [0, 0]
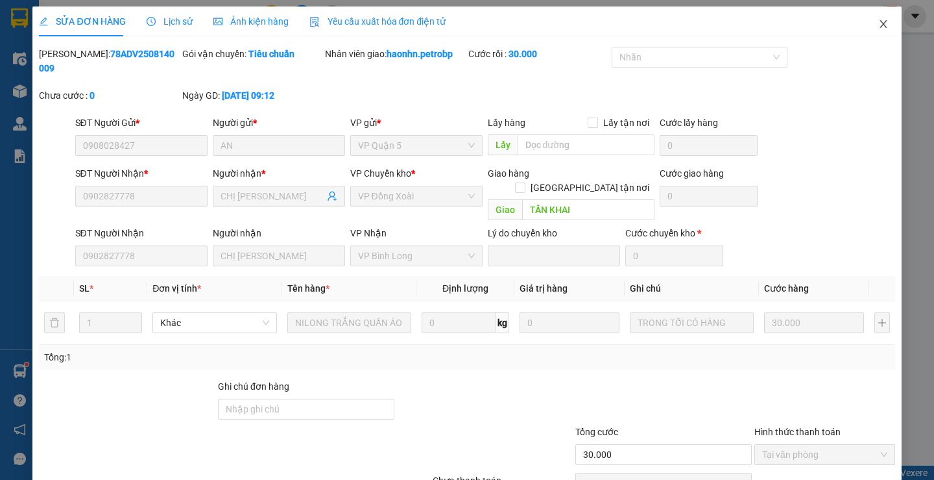
click at [879, 29] on icon "close" at bounding box center [884, 24] width 10 height 10
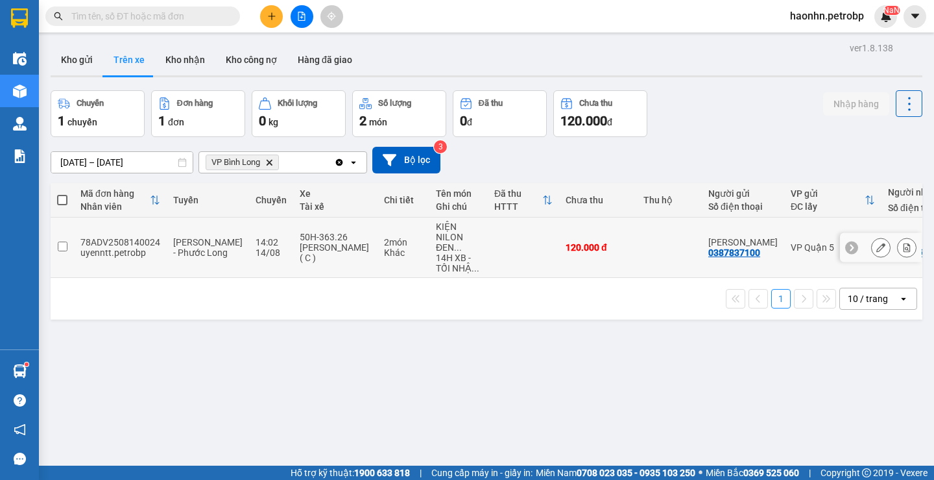
click at [872, 252] on button at bounding box center [881, 247] width 18 height 23
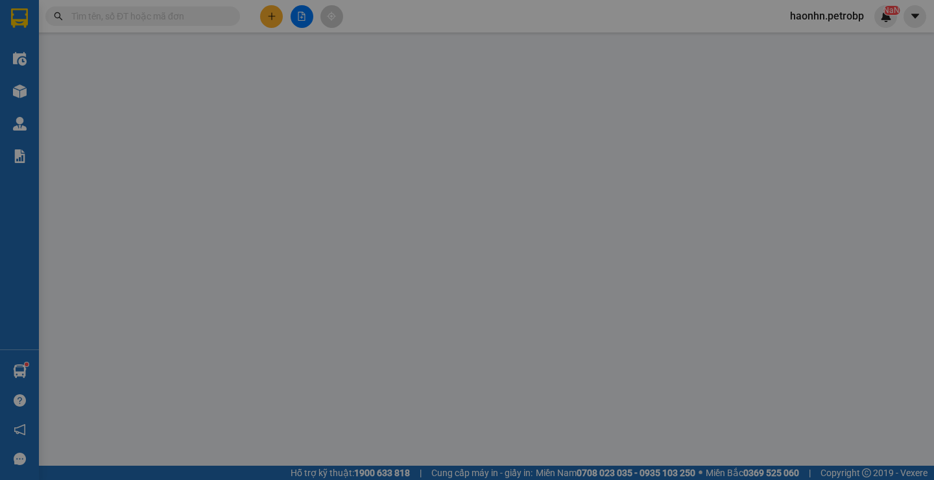
type input "0387837100"
type input "[PERSON_NAME]"
type input "0834567038"
type input "NA"
type input "CHỢ CHÀ LÀ HỚN QUẢN"
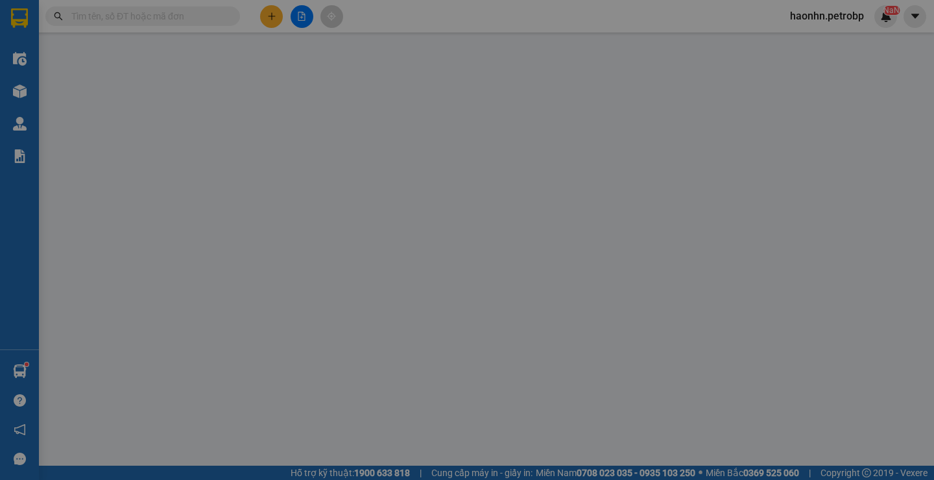
type input "120.000"
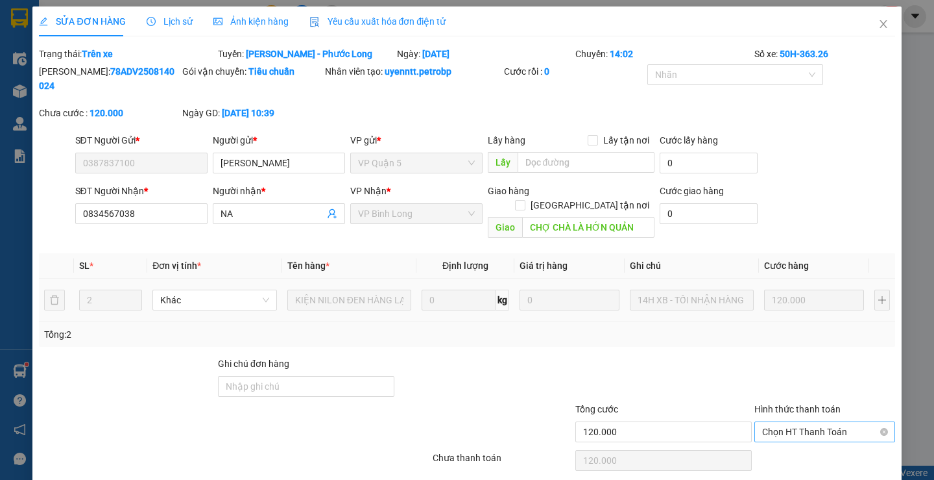
click at [813, 422] on span "Chọn HT Thanh Toán" at bounding box center [824, 431] width 125 height 19
click at [798, 423] on div "Tại văn phòng" at bounding box center [816, 429] width 123 height 14
type input "0"
drag, startPoint x: 518, startPoint y: 462, endPoint x: 561, endPoint y: 368, distance: 103.4
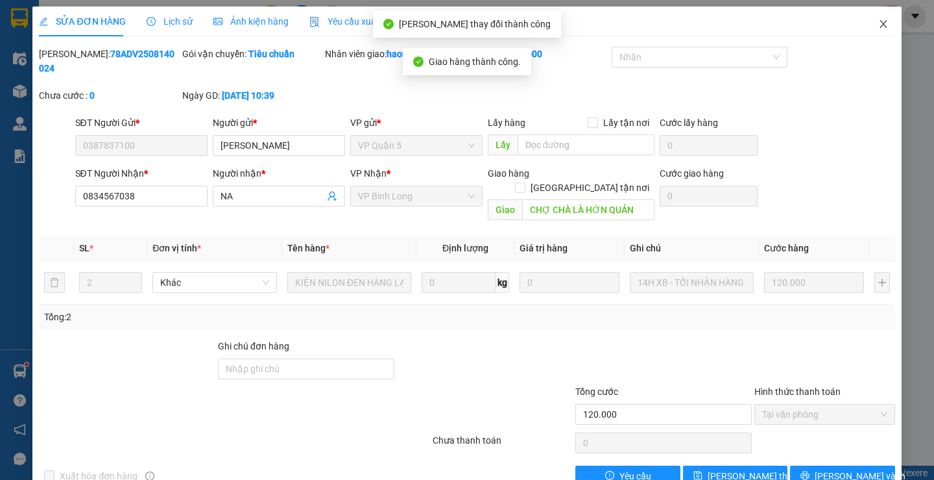
click at [879, 25] on icon "close" at bounding box center [884, 24] width 10 height 10
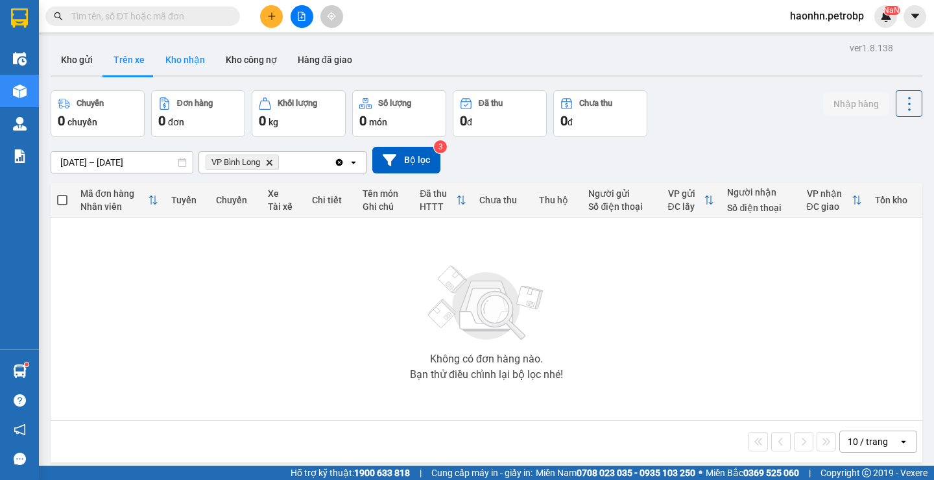
click at [207, 64] on button "Kho nhận" at bounding box center [185, 59] width 60 height 31
type input "[DATE] – [DATE]"
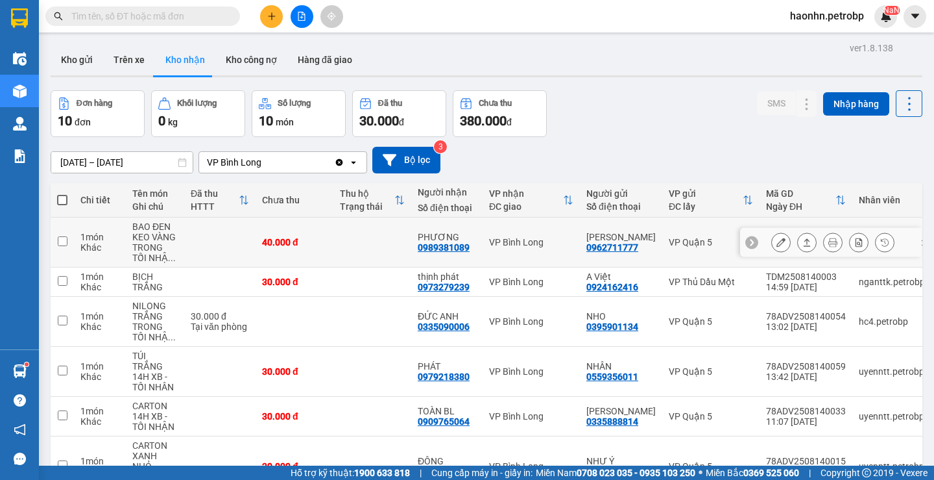
click at [464, 252] on div "0989381089" at bounding box center [444, 247] width 52 height 10
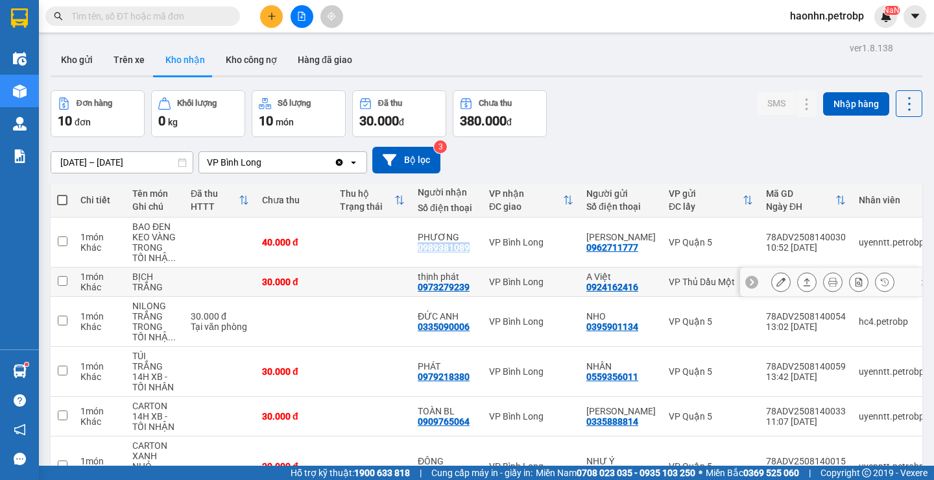
copy div "0989381089"
click at [449, 283] on div "0973279239" at bounding box center [444, 287] width 52 height 10
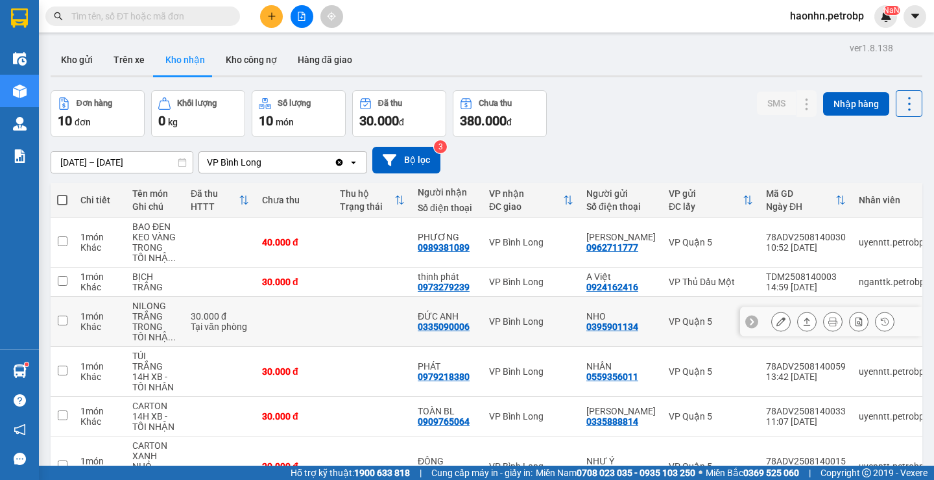
click at [459, 325] on div "0335090006" at bounding box center [444, 326] width 52 height 10
copy div "0335090006"
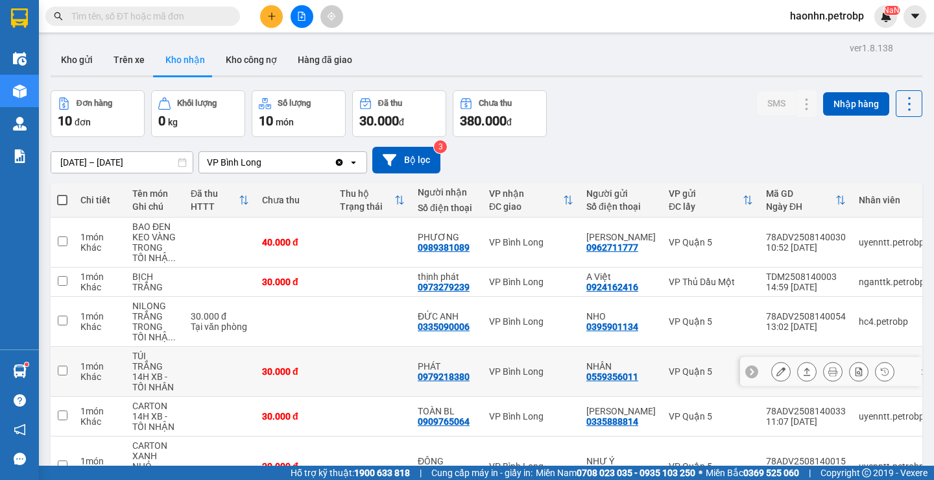
click at [452, 376] on div "0979218380" at bounding box center [444, 376] width 52 height 10
copy div "0979218380"
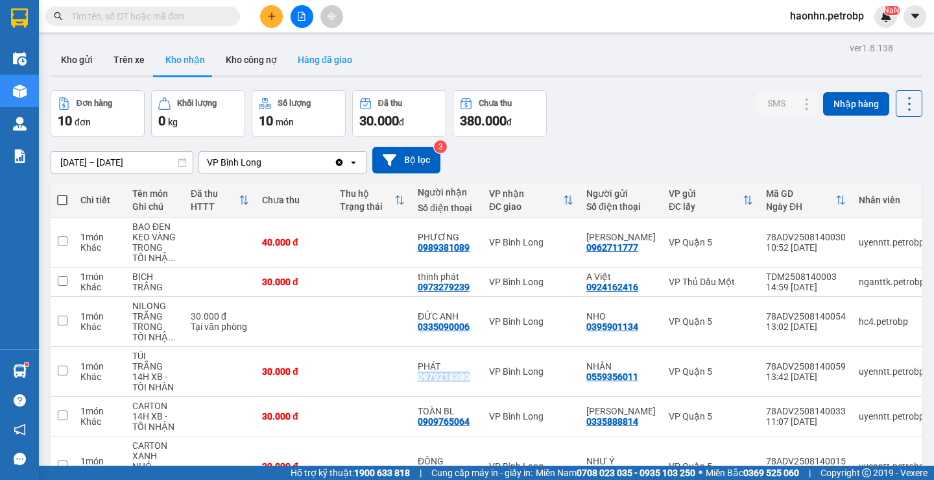
click at [304, 65] on button "Hàng đã giao" at bounding box center [324, 59] width 75 height 31
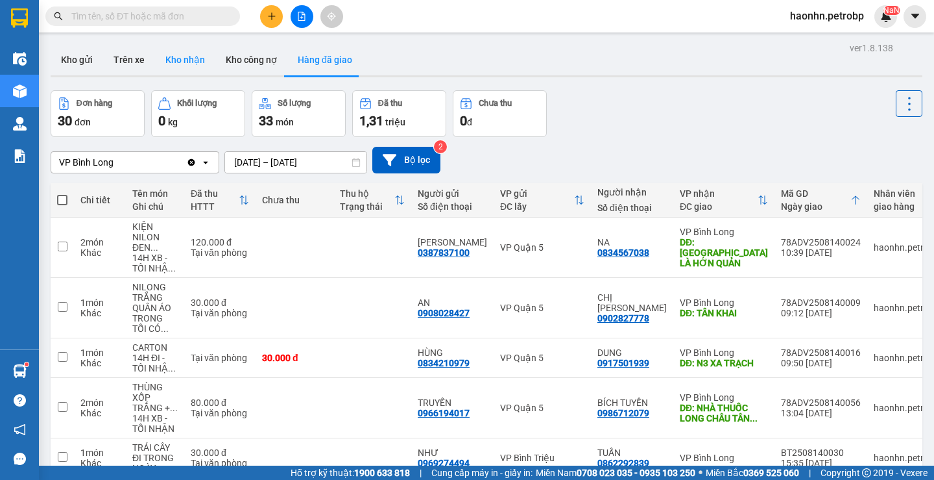
click at [177, 67] on button "Kho nhận" at bounding box center [185, 59] width 60 height 31
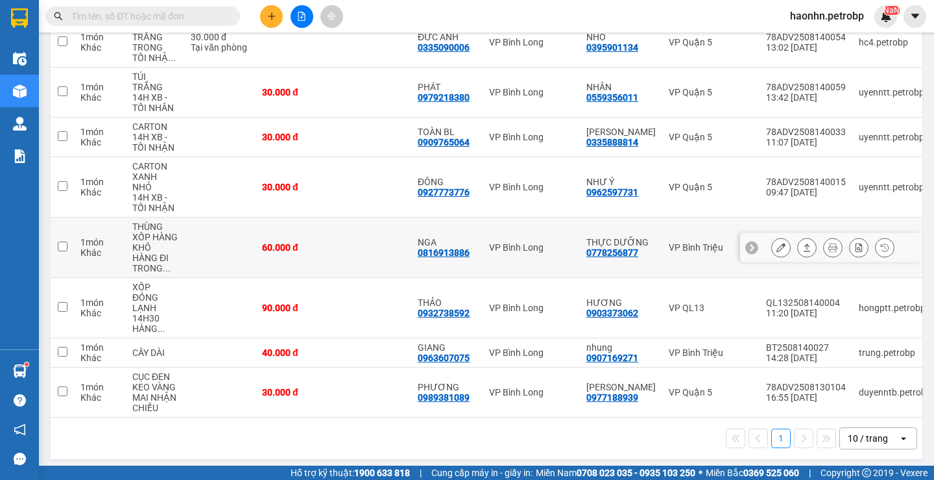
scroll to position [19, 0]
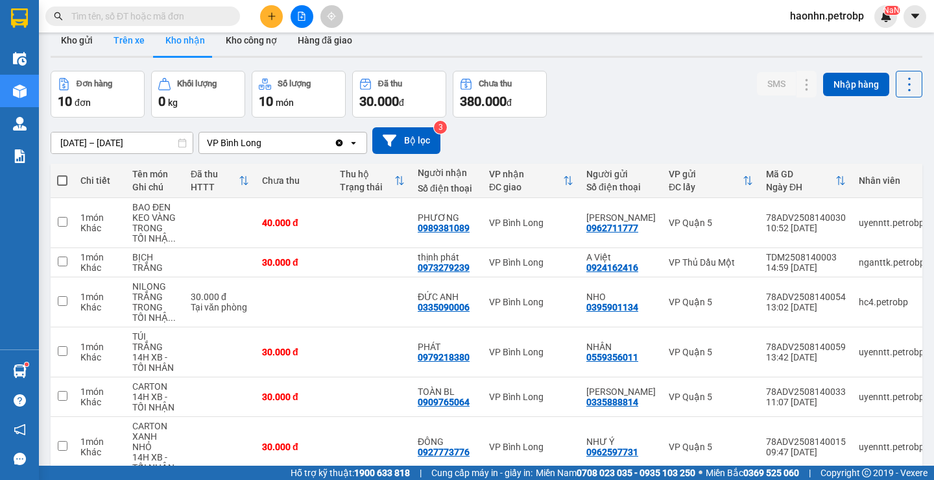
click at [129, 34] on button "Trên xe" at bounding box center [129, 40] width 52 height 31
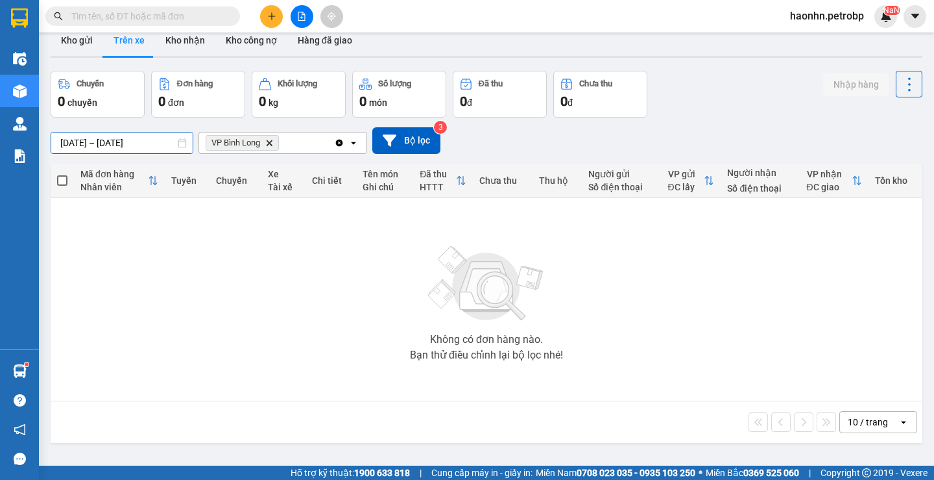
click at [93, 152] on div "ver 1.8.138 Kho gửi Trên xe Kho nhận Kho công nợ Hàng đã giao Chuyến 0 chuyến Đ…" at bounding box center [486, 259] width 882 height 480
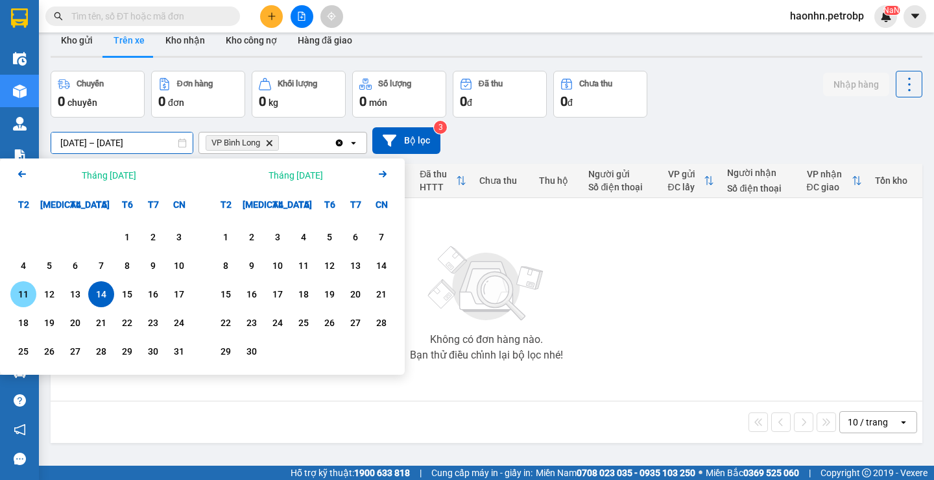
click at [29, 297] on div "11" at bounding box center [23, 294] width 18 height 16
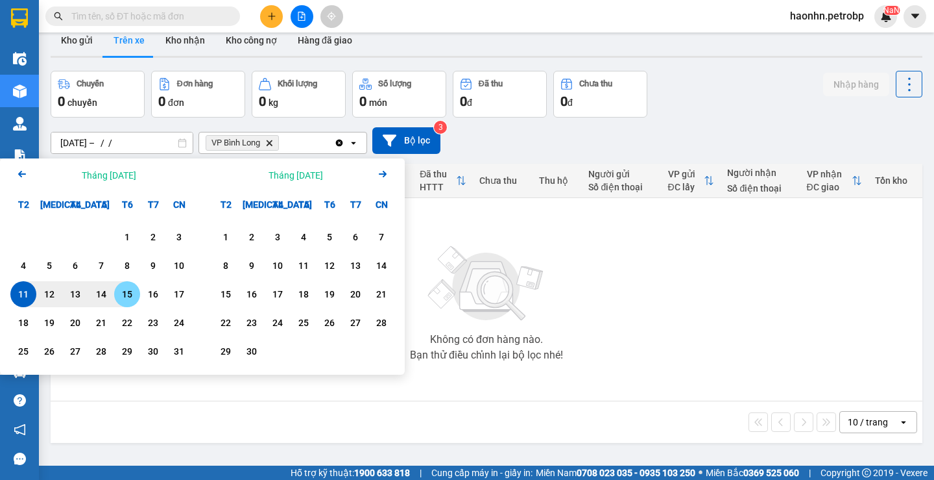
click at [121, 295] on div "15" at bounding box center [127, 294] width 18 height 16
type input "[DATE] – [DATE]"
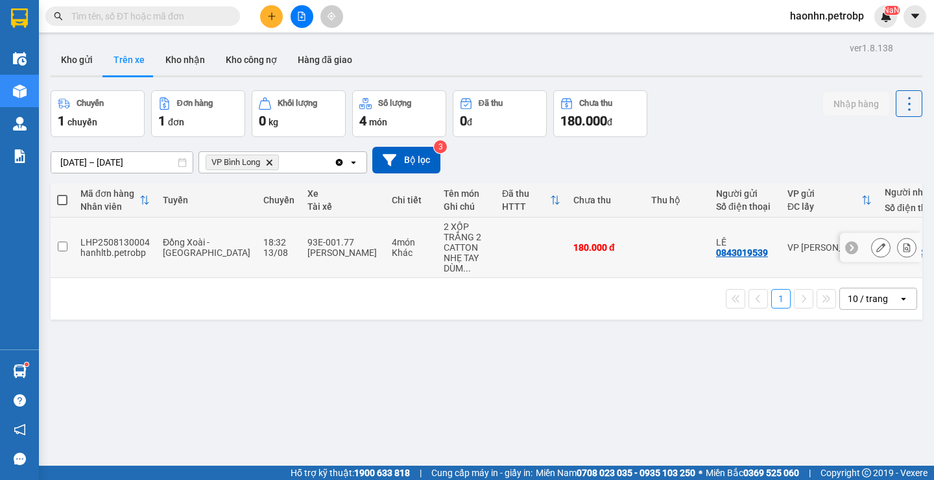
click at [567, 244] on td "180.000 đ" at bounding box center [606, 247] width 78 height 60
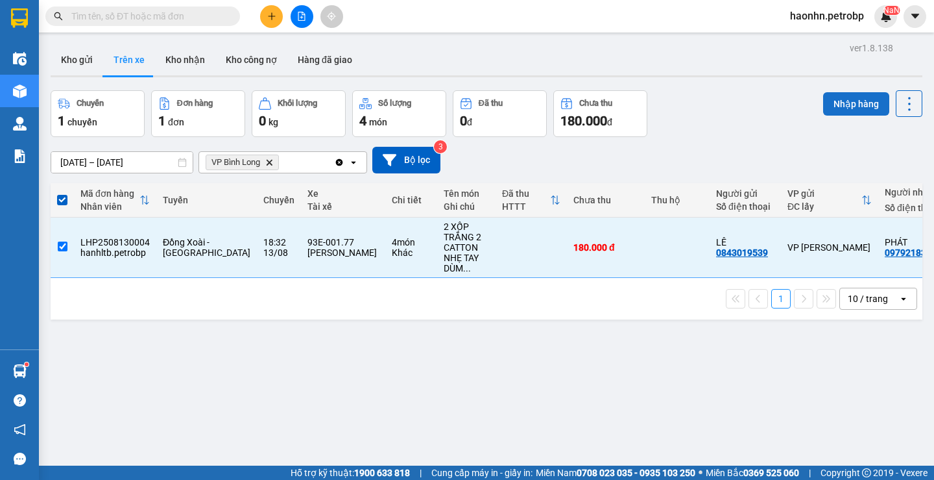
click at [857, 108] on button "Nhập hàng" at bounding box center [856, 103] width 66 height 23
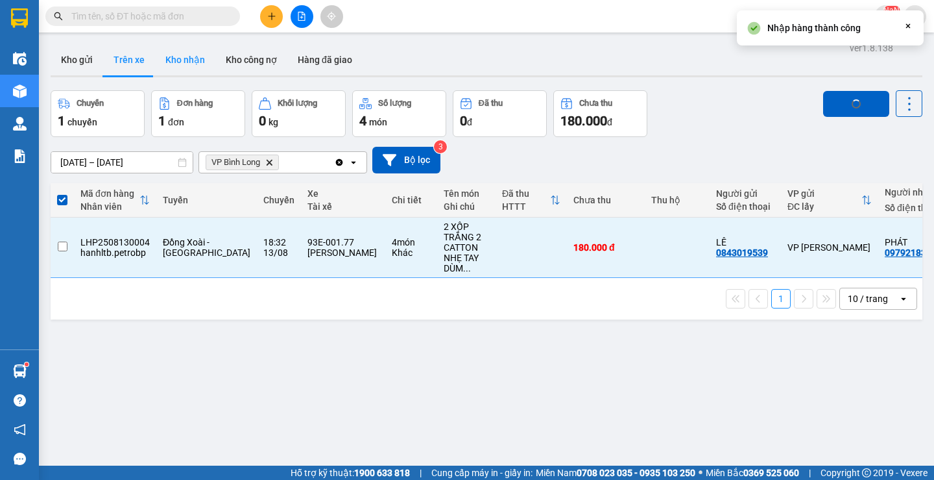
checkbox input "false"
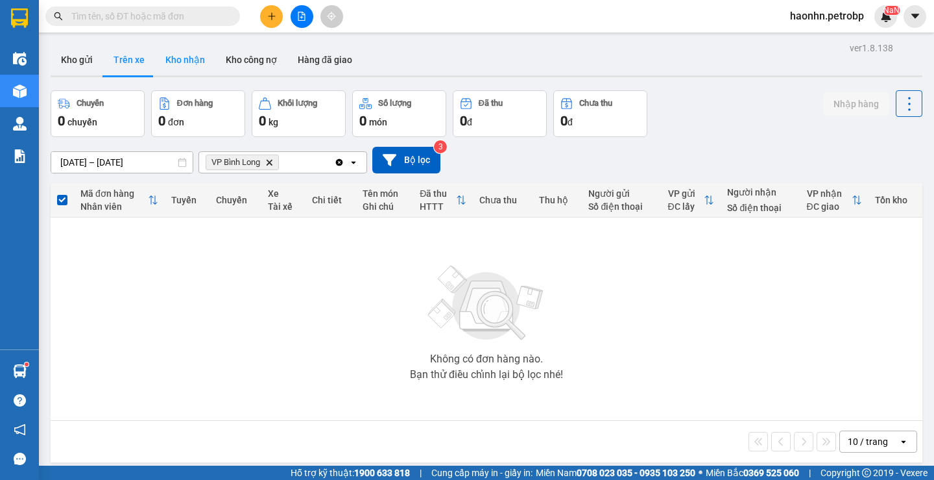
click at [188, 64] on button "Kho nhận" at bounding box center [185, 59] width 60 height 31
type input "[DATE] – [DATE]"
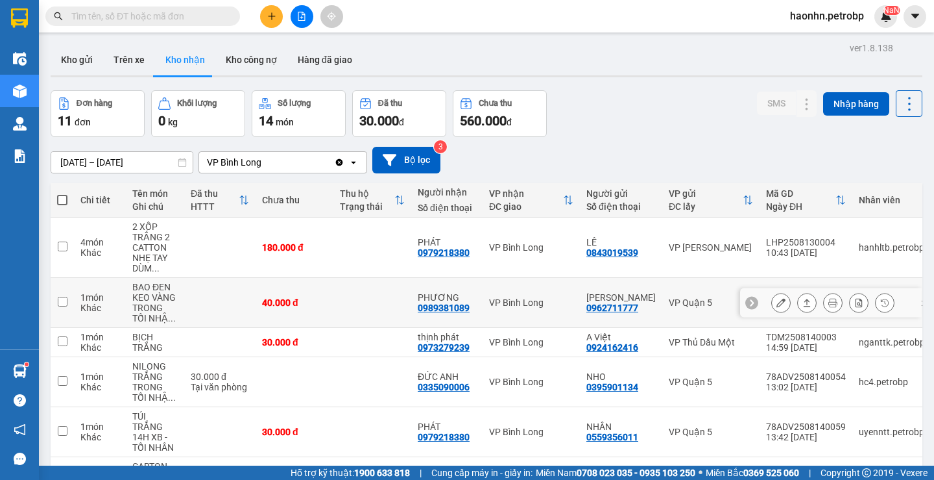
scroll to position [130, 0]
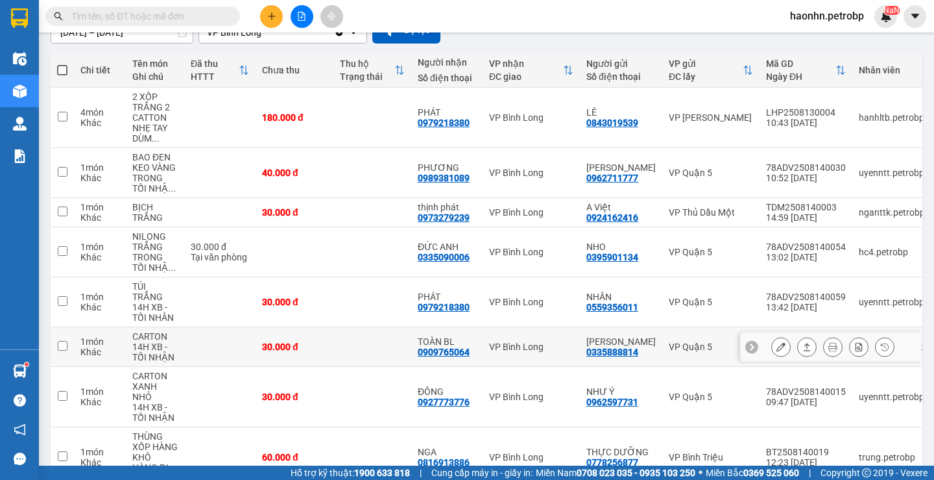
click at [461, 346] on div "0909765064" at bounding box center [444, 351] width 52 height 10
copy div "0909765064"
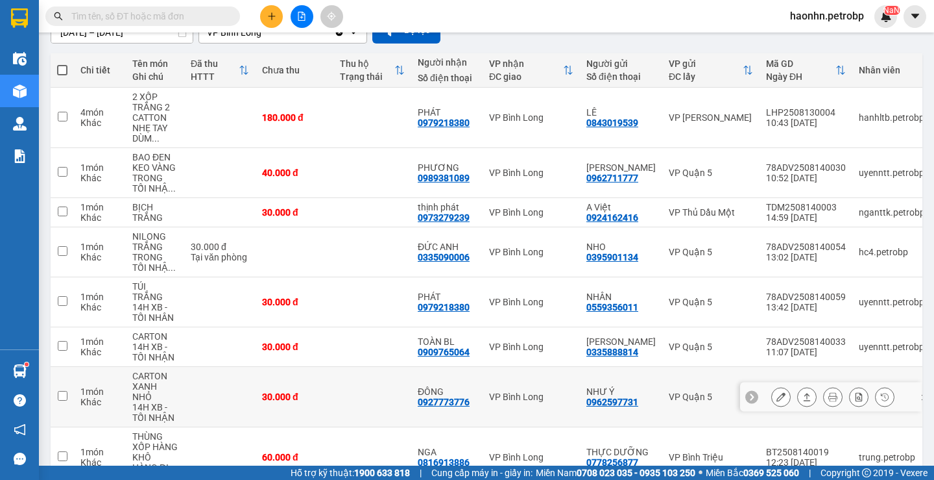
click at [439, 396] on div "0927773776" at bounding box center [444, 401] width 52 height 10
copy div "0927773776"
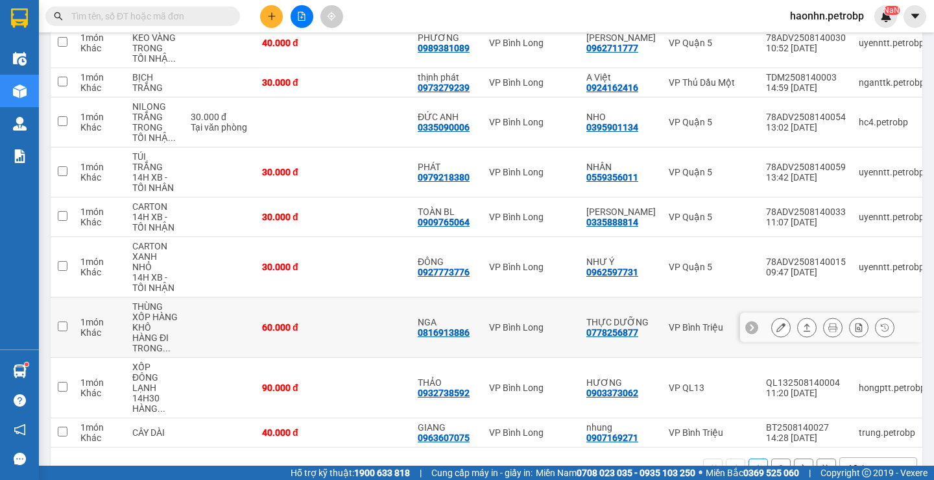
click at [447, 329] on td "NGA 0816913886" at bounding box center [446, 327] width 71 height 60
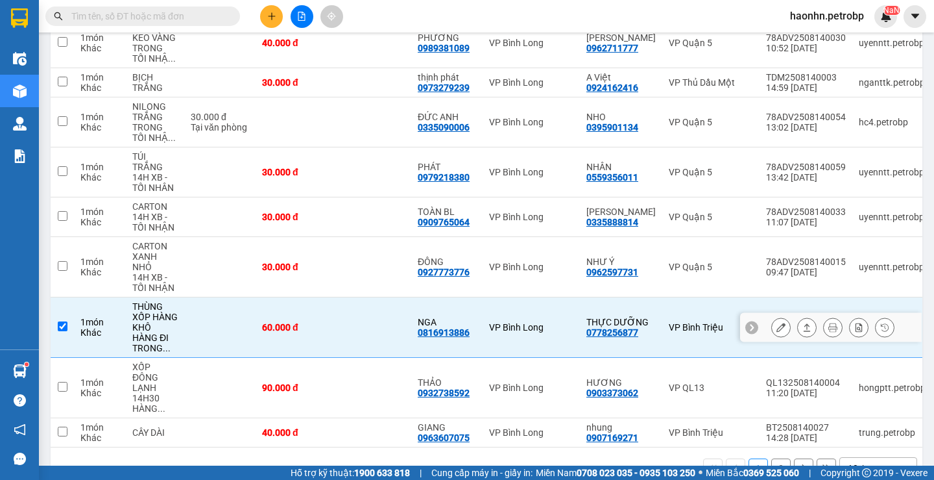
click at [447, 329] on td "NGA 0816913886" at bounding box center [446, 327] width 71 height 60
checkbox input "false"
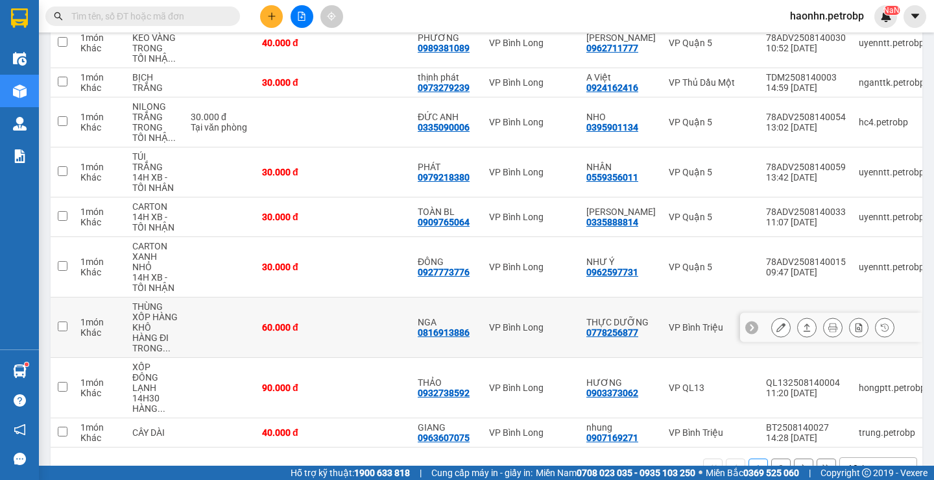
click at [448, 327] on div "0816913886" at bounding box center [444, 332] width 52 height 10
copy div "0816913886"
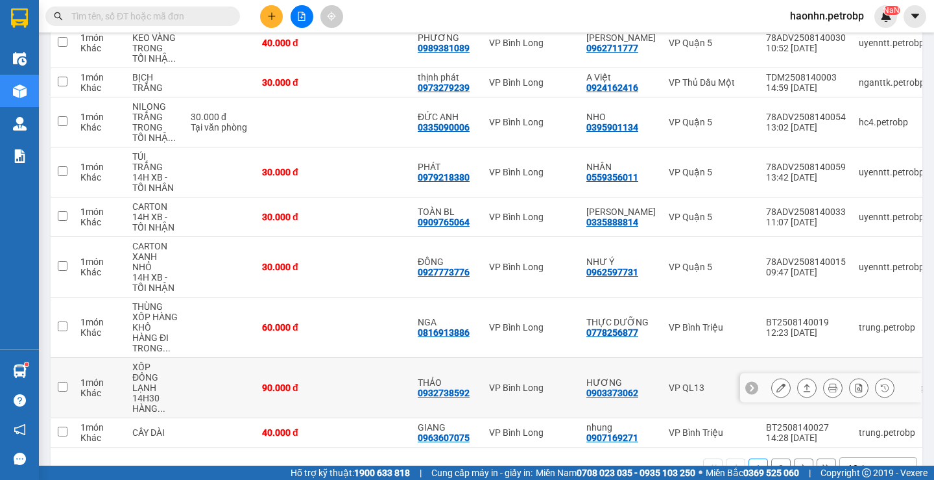
click at [457, 387] on div "0932738592" at bounding box center [444, 392] width 52 height 10
copy div "0932738592"
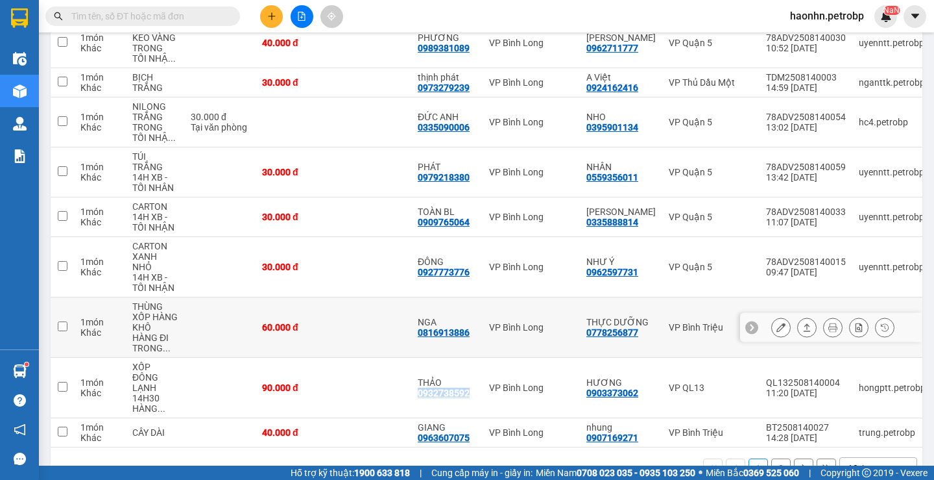
scroll to position [0, 0]
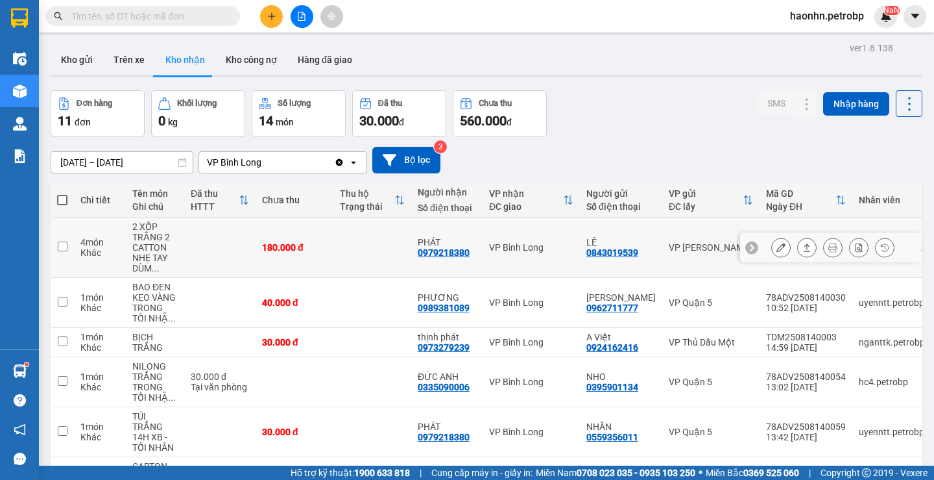
click at [460, 263] on td "PHÁT 0979218380" at bounding box center [446, 247] width 71 height 60
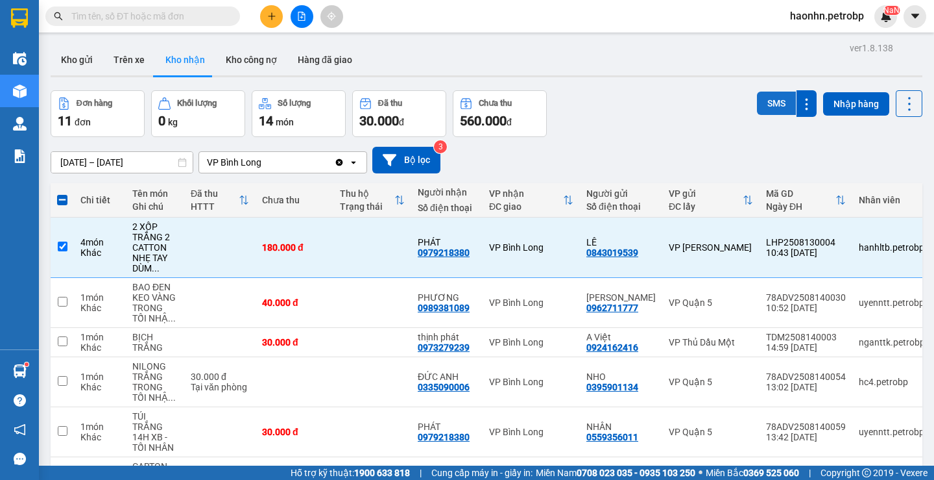
click at [776, 101] on button "SMS" at bounding box center [776, 102] width 39 height 23
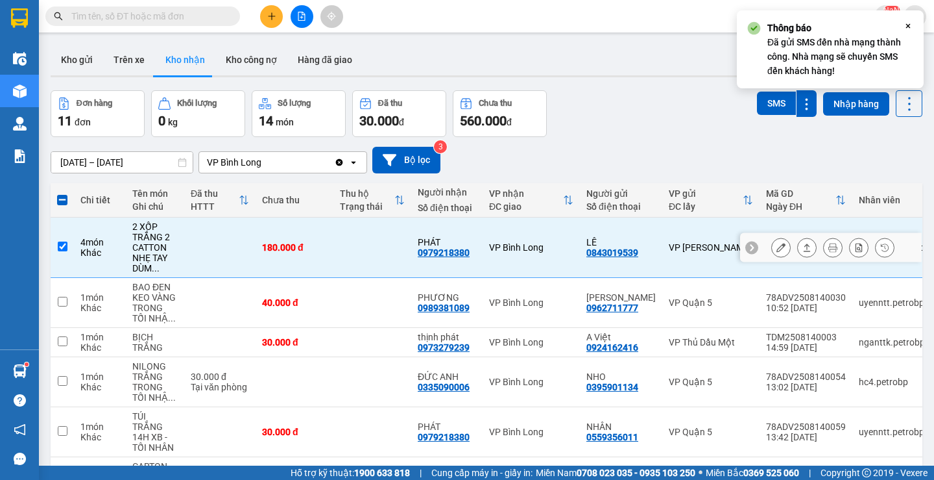
click at [702, 259] on td "VP [PERSON_NAME]" at bounding box center [710, 247] width 97 height 60
checkbox input "false"
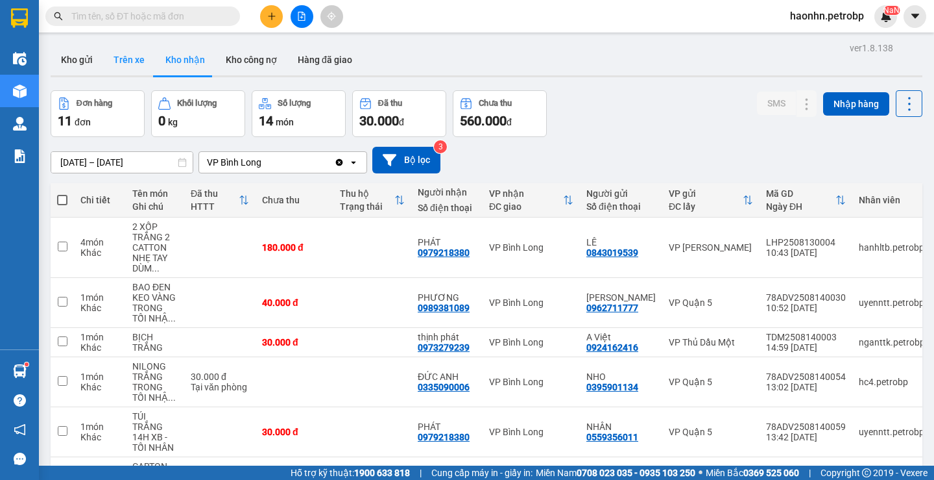
click at [144, 69] on button "Trên xe" at bounding box center [129, 59] width 52 height 31
type input "[DATE] – [DATE]"
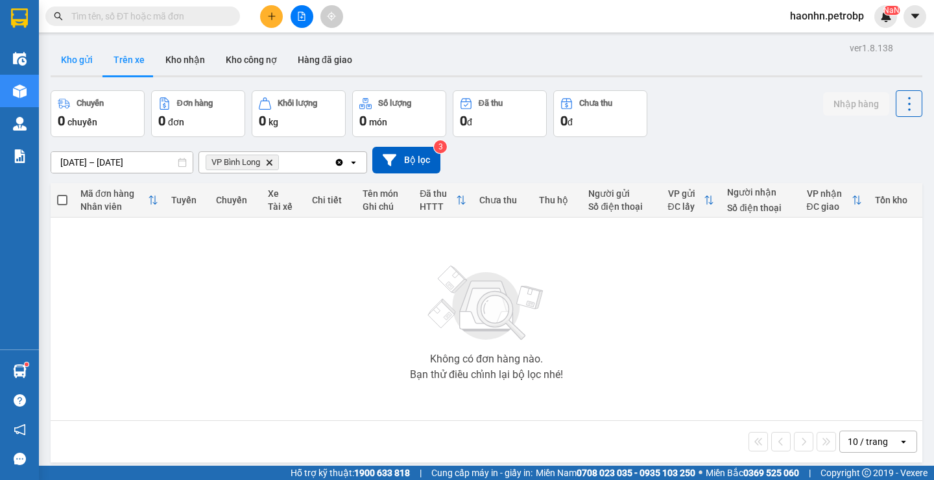
click at [86, 67] on button "Kho gửi" at bounding box center [77, 59] width 53 height 31
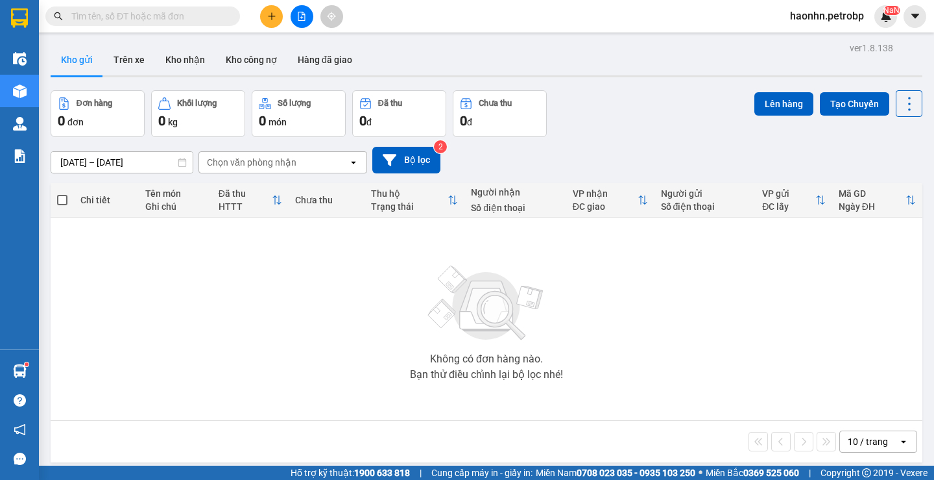
click at [121, 166] on input "[DATE] – [DATE]" at bounding box center [121, 162] width 141 height 21
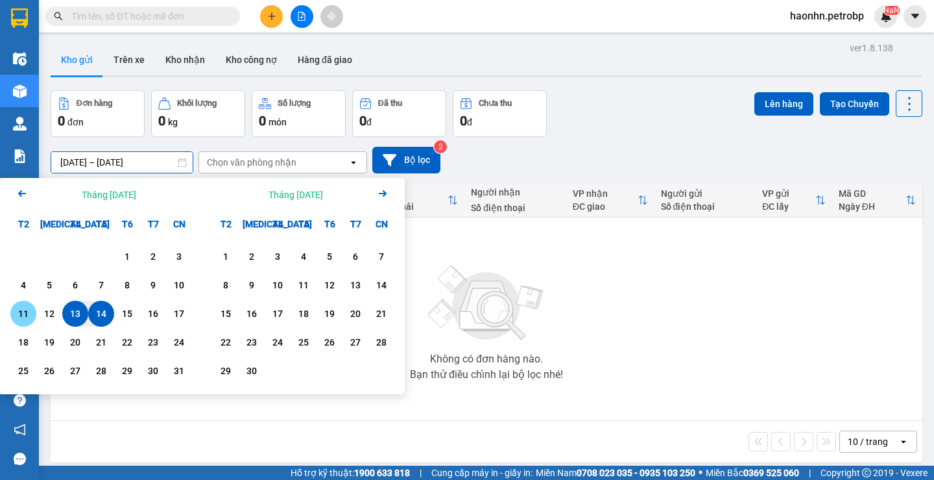
click at [27, 315] on div "11" at bounding box center [23, 314] width 18 height 16
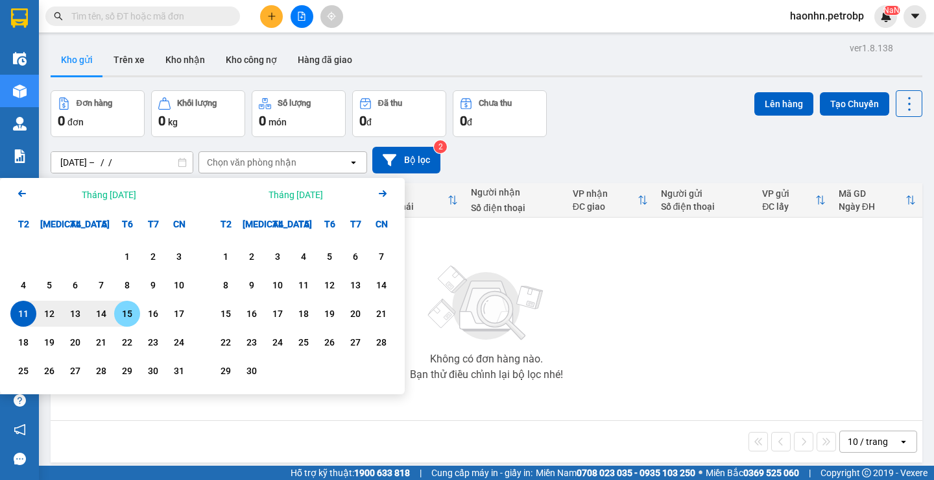
click at [127, 313] on div "15" at bounding box center [127, 314] width 18 height 16
type input "[DATE] – [DATE]"
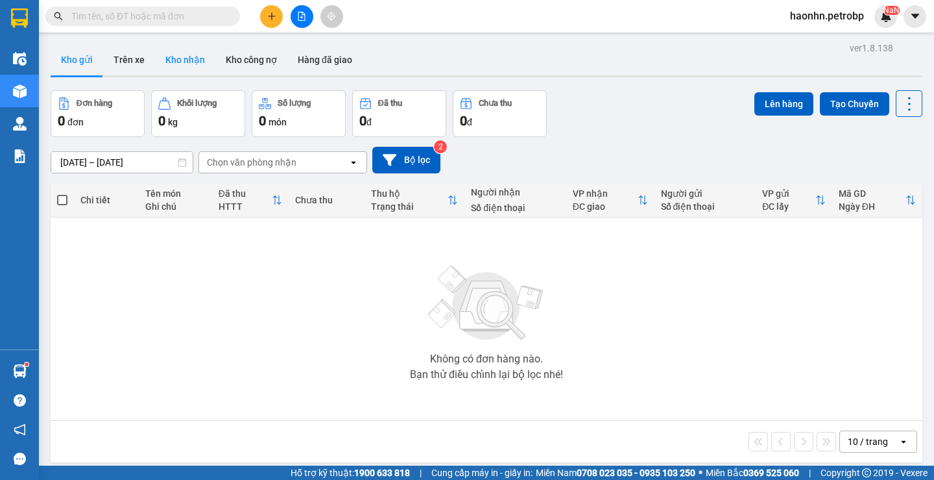
click at [168, 74] on button "Kho nhận" at bounding box center [185, 59] width 60 height 31
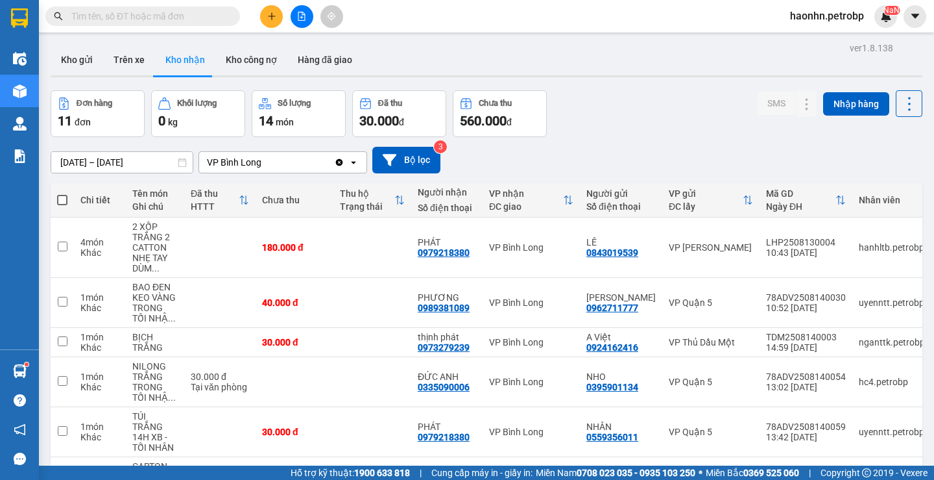
scroll to position [289, 0]
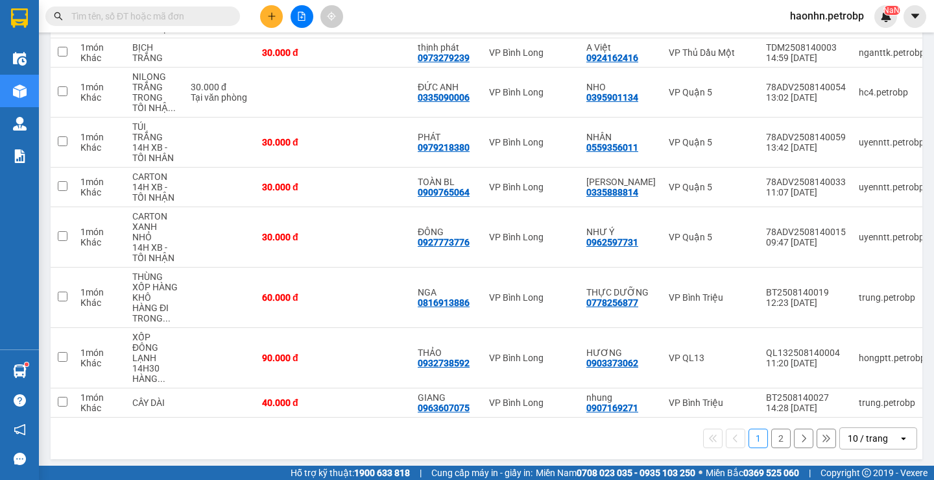
click at [777, 430] on button "2" at bounding box center [780, 437] width 19 height 19
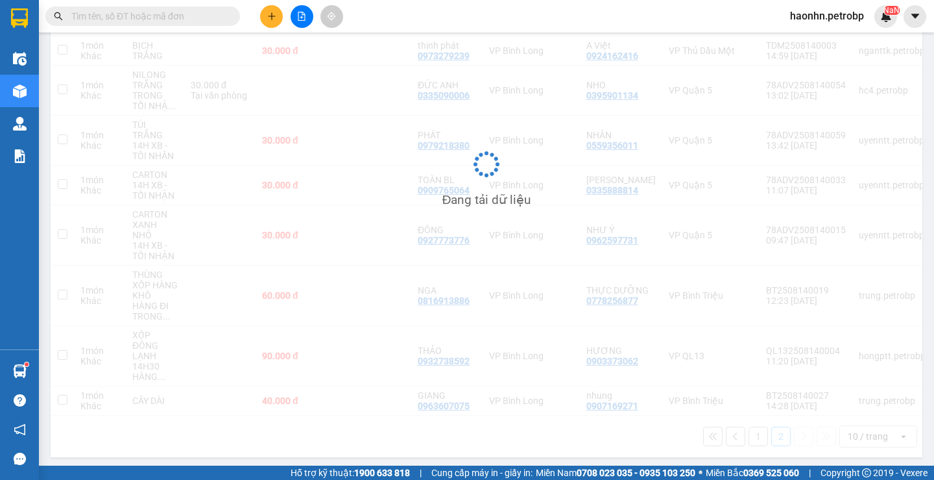
scroll to position [60, 0]
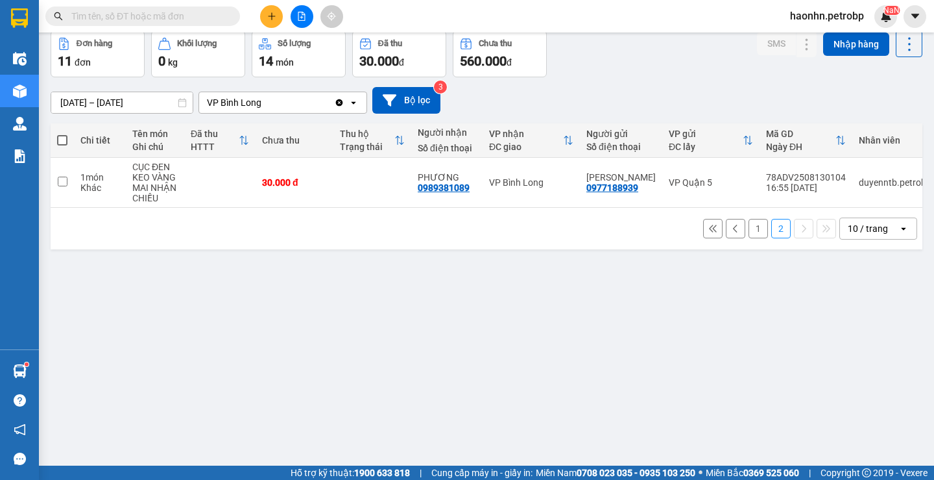
click at [709, 232] on icon at bounding box center [712, 228] width 7 height 7
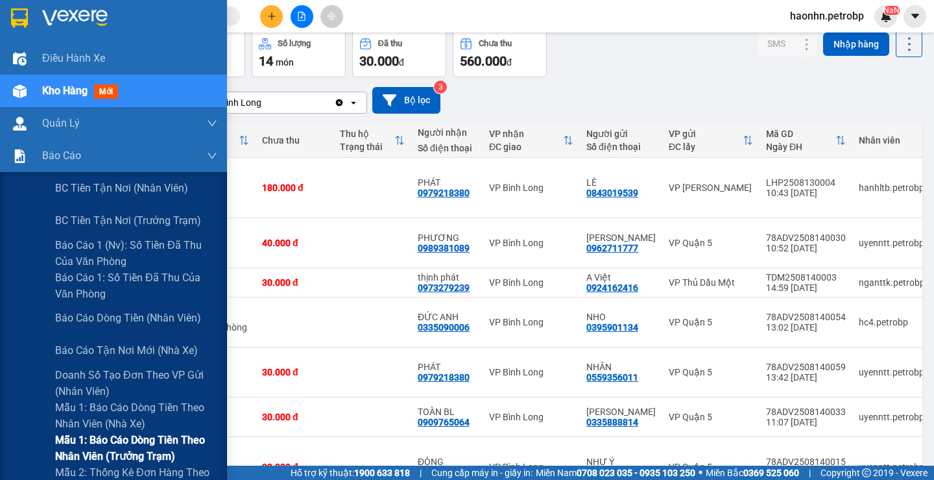
click at [160, 450] on span "Mẫu 1: Báo cáo dòng tiền theo nhân viên (trưởng trạm)" at bounding box center [136, 447] width 162 height 32
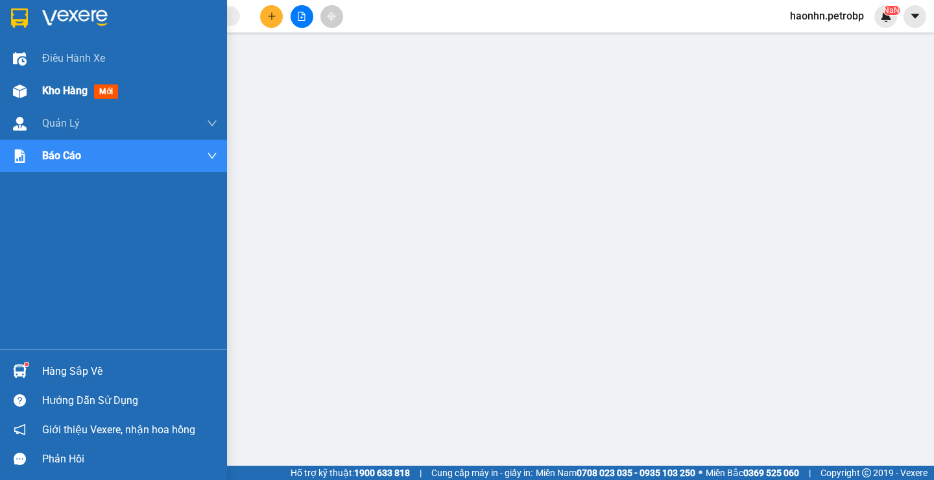
click at [22, 88] on img at bounding box center [20, 91] width 14 height 14
click at [77, 84] on span "Kho hàng" at bounding box center [64, 90] width 45 height 12
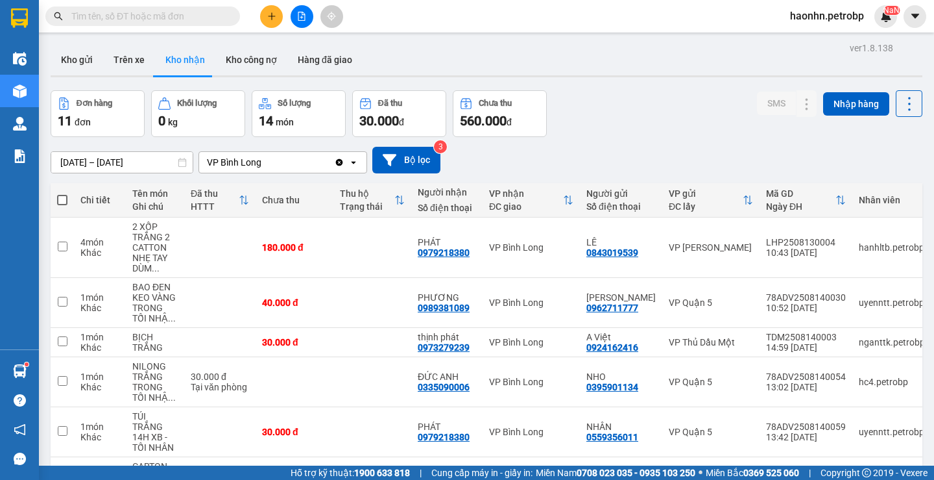
click at [156, 66] on button "Kho nhận" at bounding box center [185, 59] width 60 height 31
click at [152, 64] on button "Trên xe" at bounding box center [129, 59] width 52 height 31
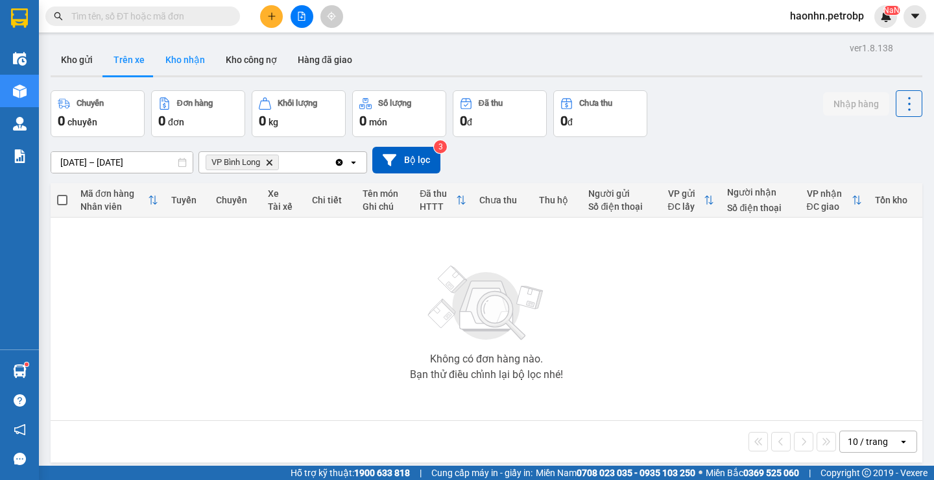
click at [204, 64] on button "Kho nhận" at bounding box center [185, 59] width 60 height 31
type input "[DATE] – [DATE]"
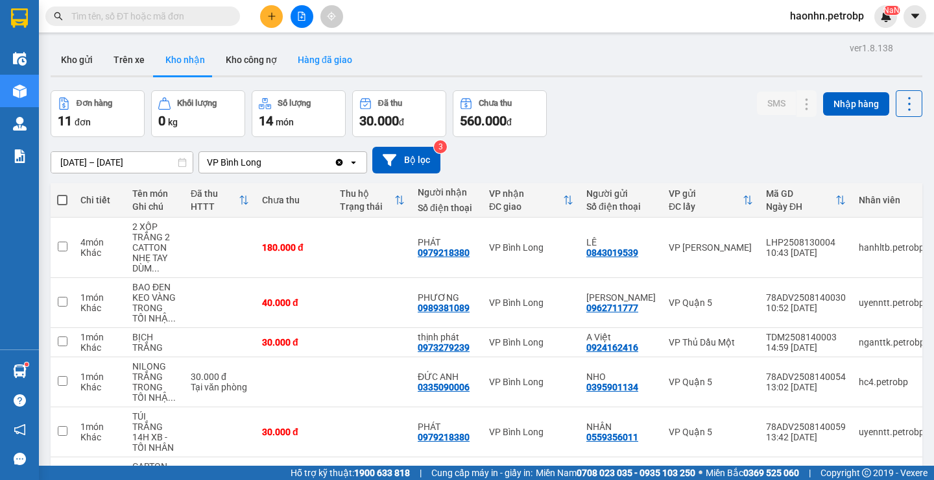
click at [334, 72] on button "Hàng đã giao" at bounding box center [324, 59] width 75 height 31
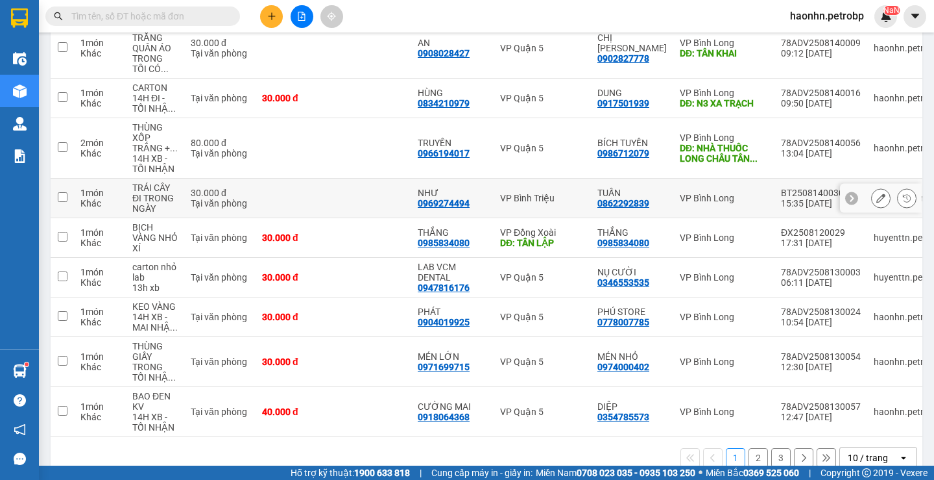
scroll to position [289, 0]
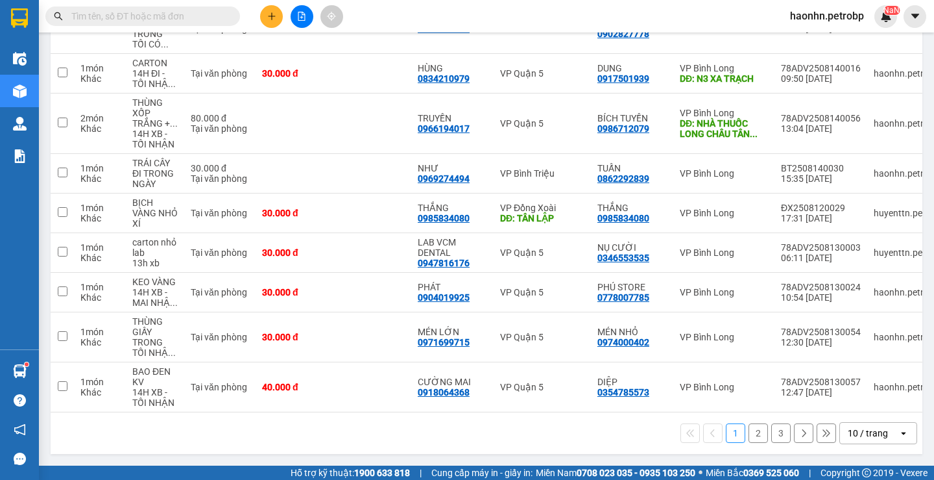
click at [754, 435] on button "2" at bounding box center [758, 432] width 19 height 19
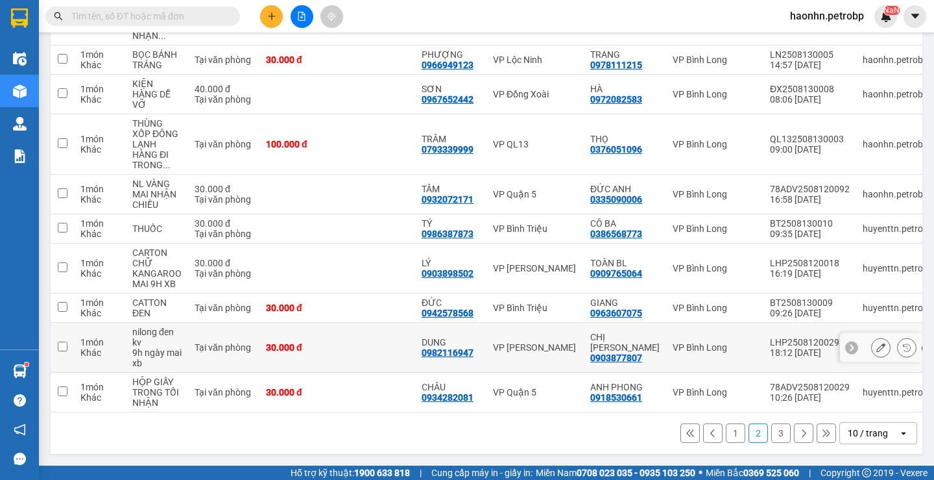
scroll to position [0, 0]
click at [771, 442] on button "3" at bounding box center [780, 432] width 19 height 19
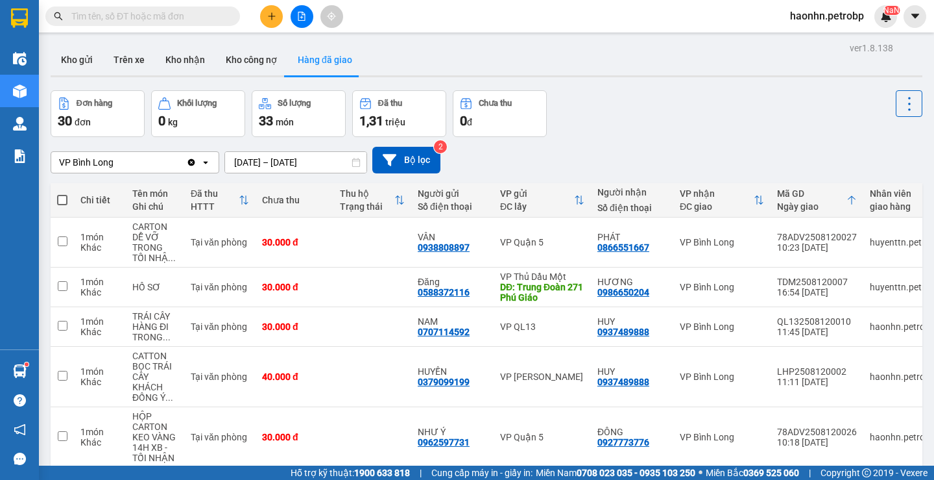
scroll to position [279, 0]
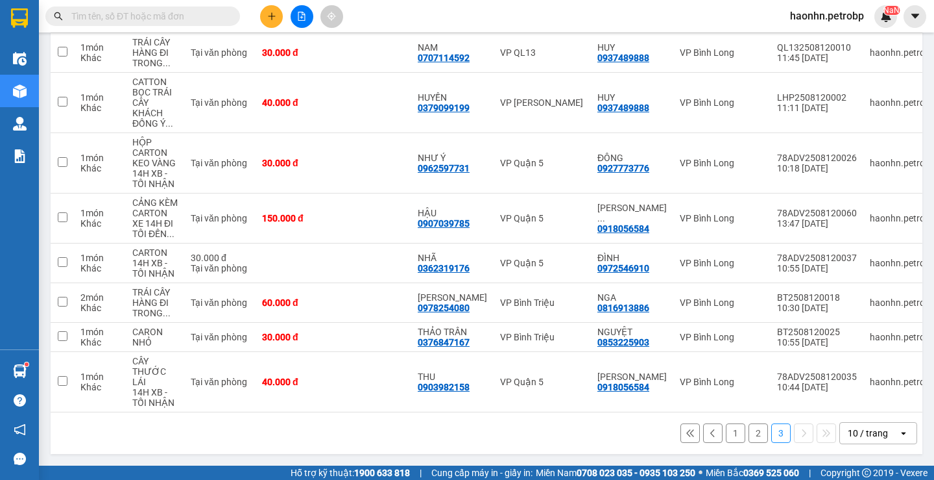
click at [726, 431] on button "1" at bounding box center [735, 432] width 19 height 19
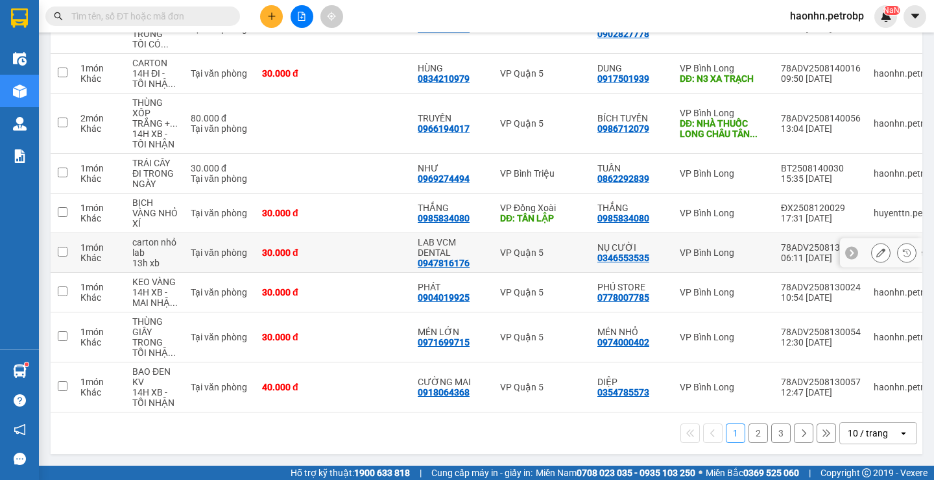
scroll to position [95, 0]
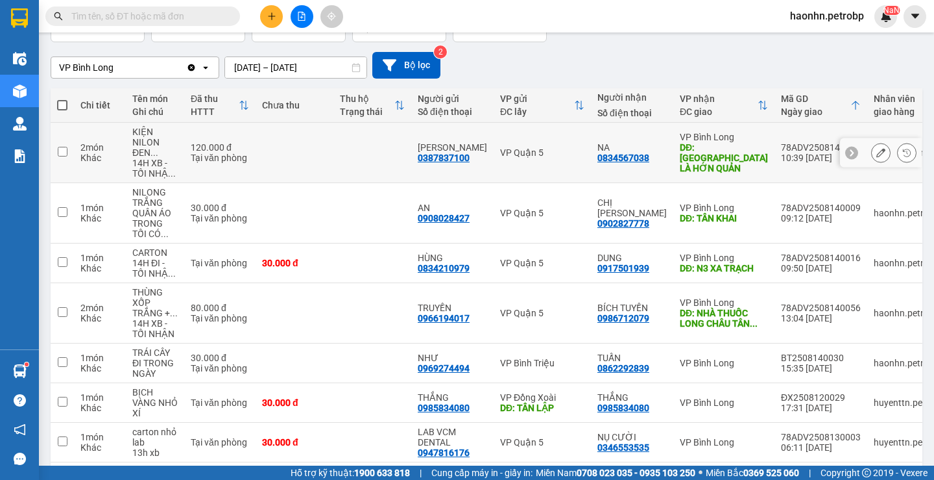
click at [872, 151] on button at bounding box center [881, 152] width 18 height 23
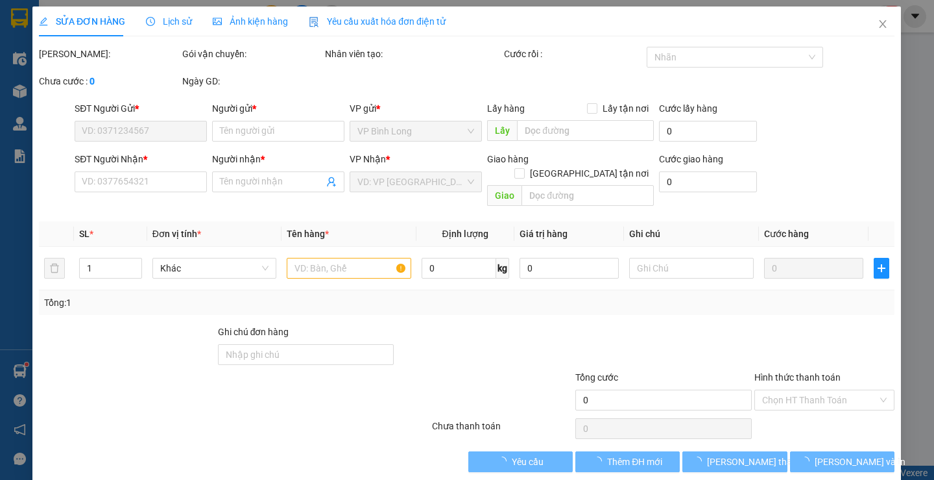
type input "0387837100"
type input "[PERSON_NAME]"
type input "0834567038"
type input "NA"
type input "CHỢ CHÀ LÀ HỚN QUẢN"
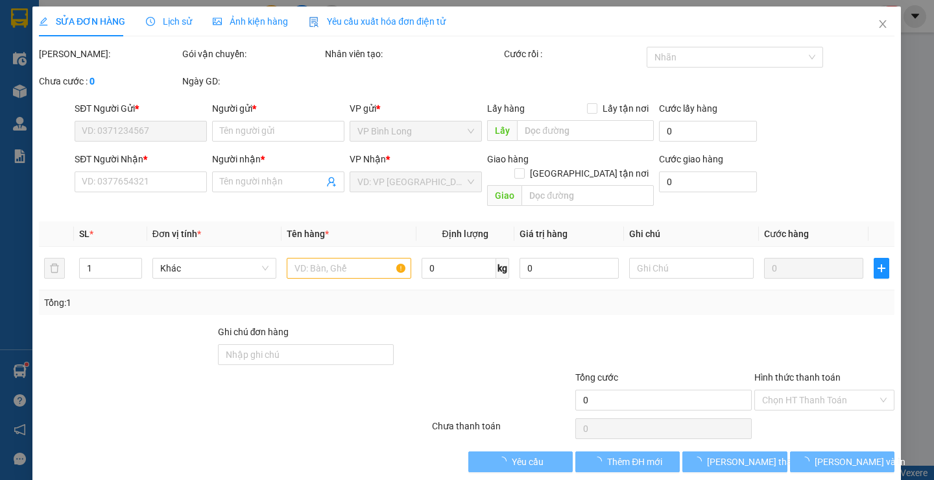
type input "120.000"
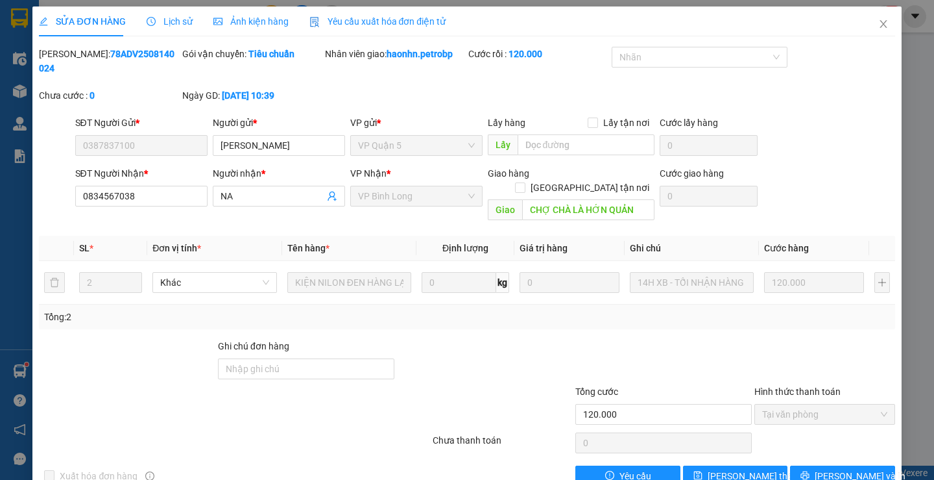
click at [183, 30] on div "Lịch sử" at bounding box center [170, 21] width 46 height 30
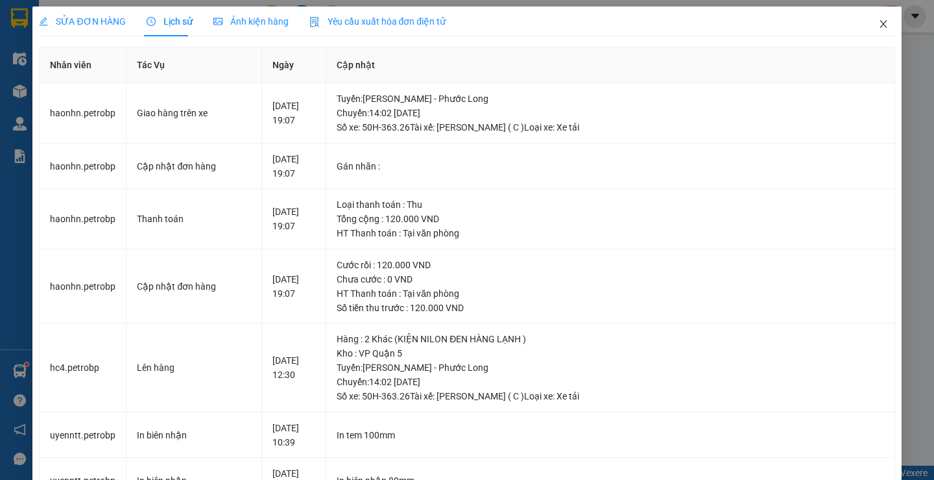
click at [868, 23] on span "Close" at bounding box center [884, 24] width 36 height 36
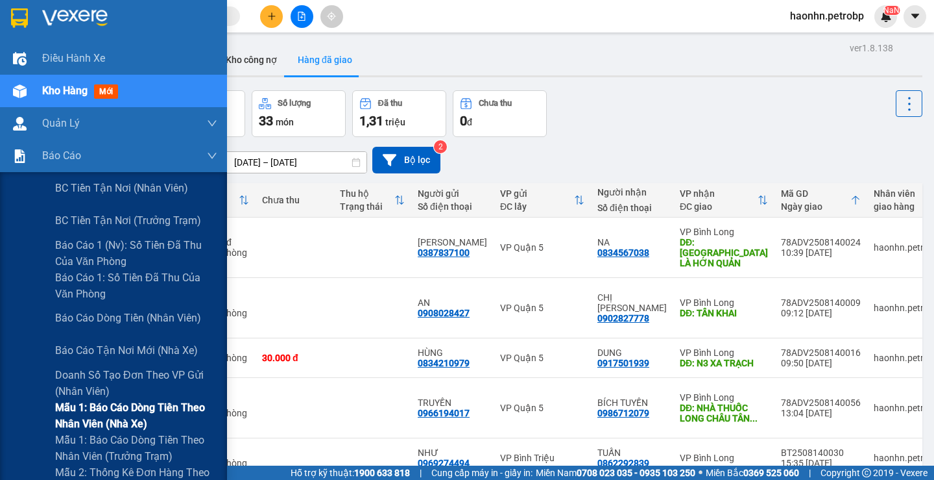
click at [154, 417] on span "Mẫu 1: Báo cáo dòng tiền theo nhân viên (nhà xe)" at bounding box center [136, 415] width 162 height 32
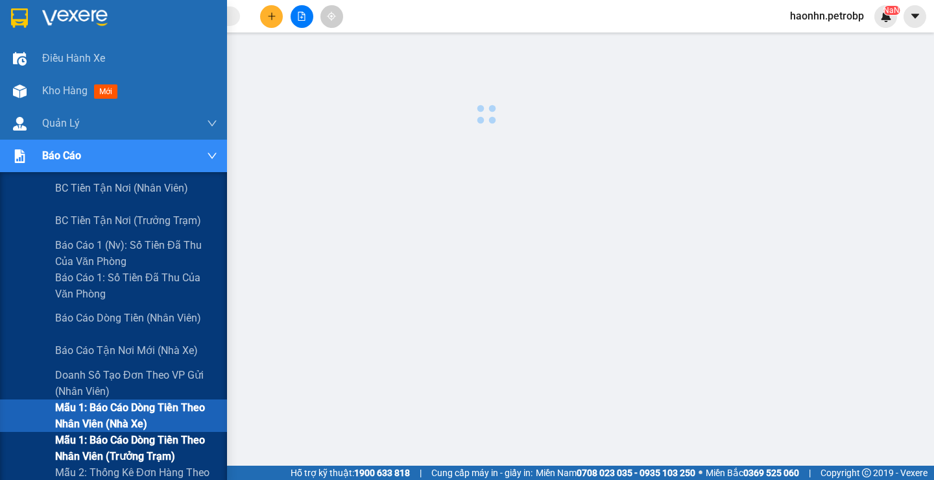
click at [158, 439] on span "Mẫu 1: Báo cáo dòng tiền theo nhân viên (trưởng trạm)" at bounding box center [136, 447] width 162 height 32
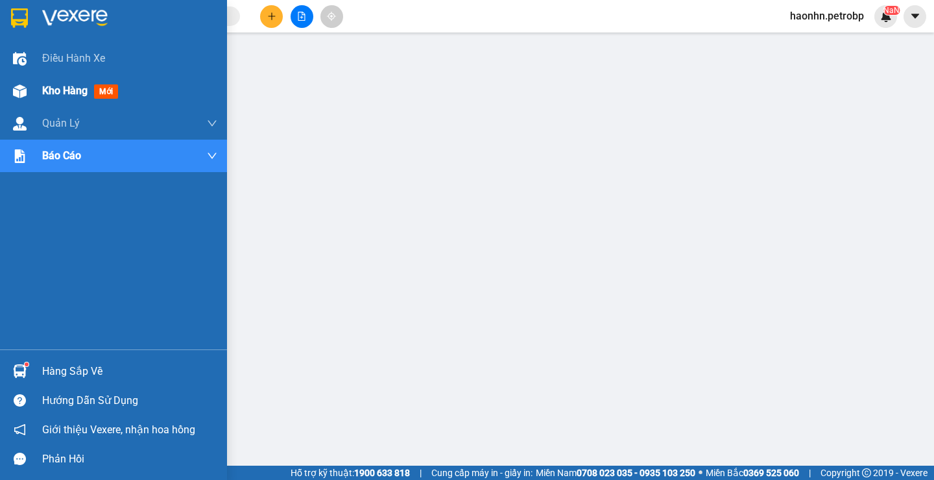
click at [19, 97] on img at bounding box center [20, 91] width 14 height 14
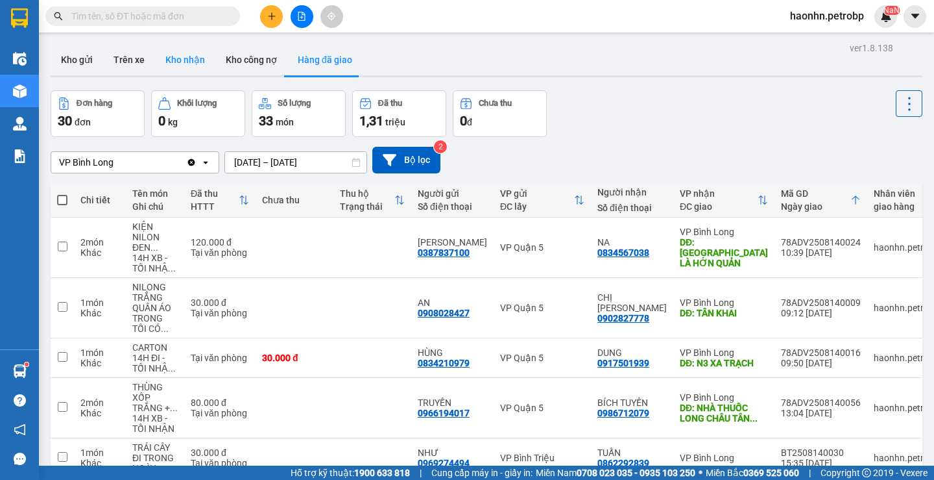
click at [169, 52] on button "Kho nhận" at bounding box center [185, 59] width 60 height 31
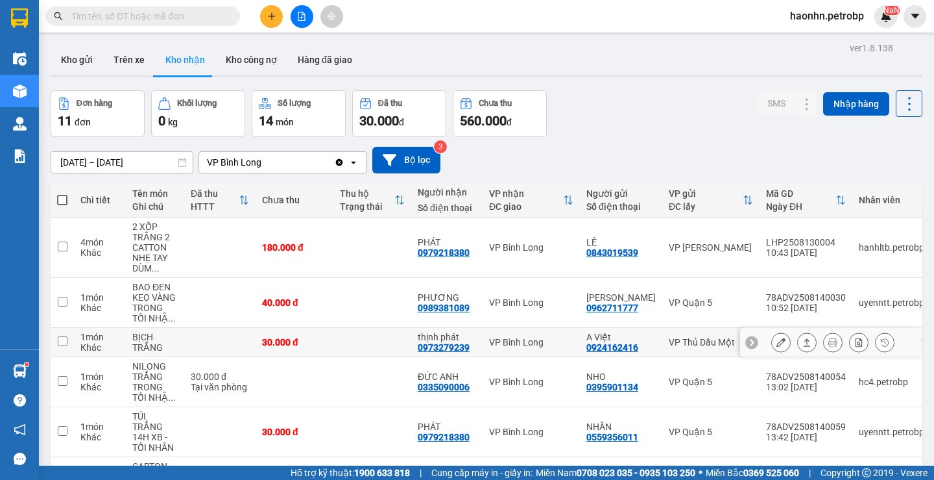
scroll to position [260, 0]
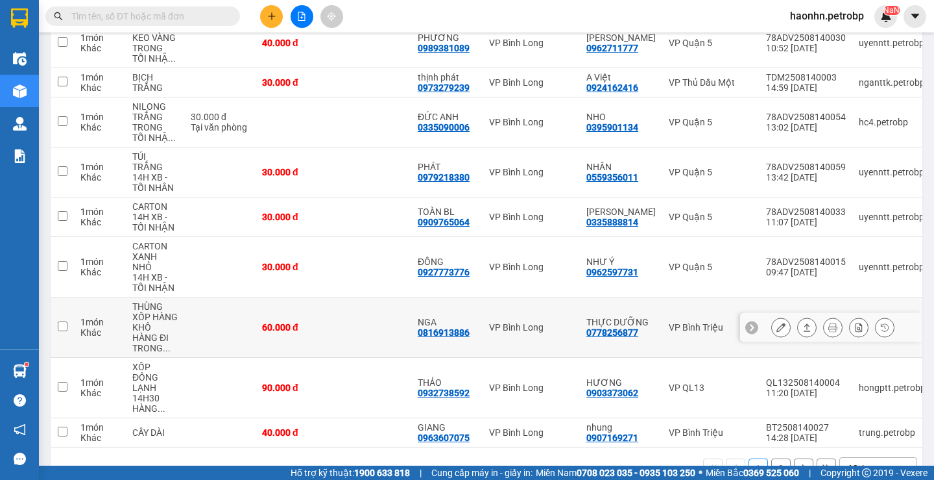
click at [780, 320] on button at bounding box center [781, 327] width 18 height 23
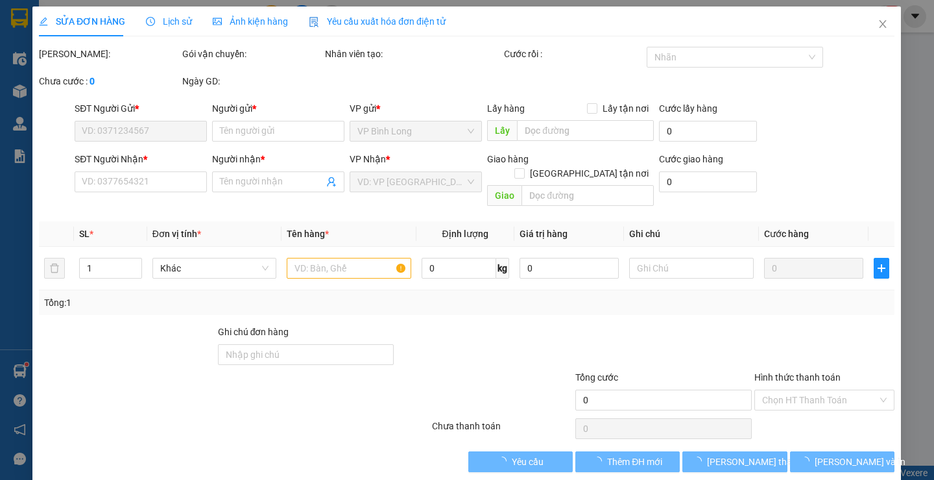
type input "0778256877"
type input "THỰC DƯỠNG"
type input "0816913886"
type input "NGA"
type input "60.000"
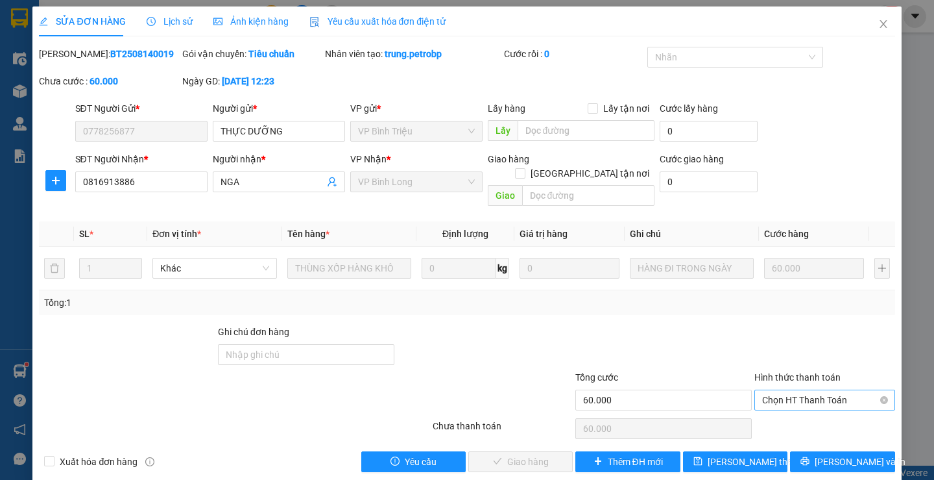
click at [782, 394] on span "Chọn HT Thanh Toán" at bounding box center [824, 399] width 125 height 19
click at [790, 410] on div "Tại văn phòng" at bounding box center [816, 411] width 123 height 14
type input "0"
click at [515, 454] on span "[PERSON_NAME] và Giao hàng" at bounding box center [555, 461] width 125 height 14
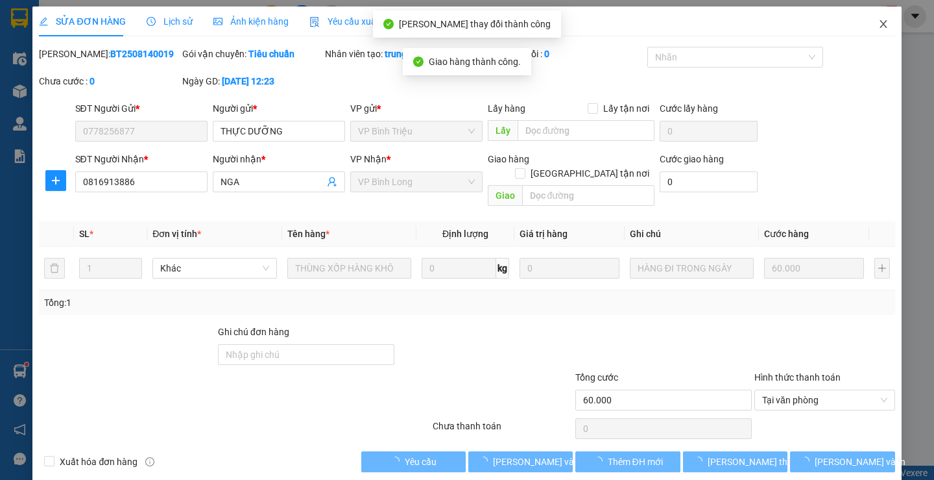
click at [880, 24] on icon "close" at bounding box center [883, 24] width 7 height 8
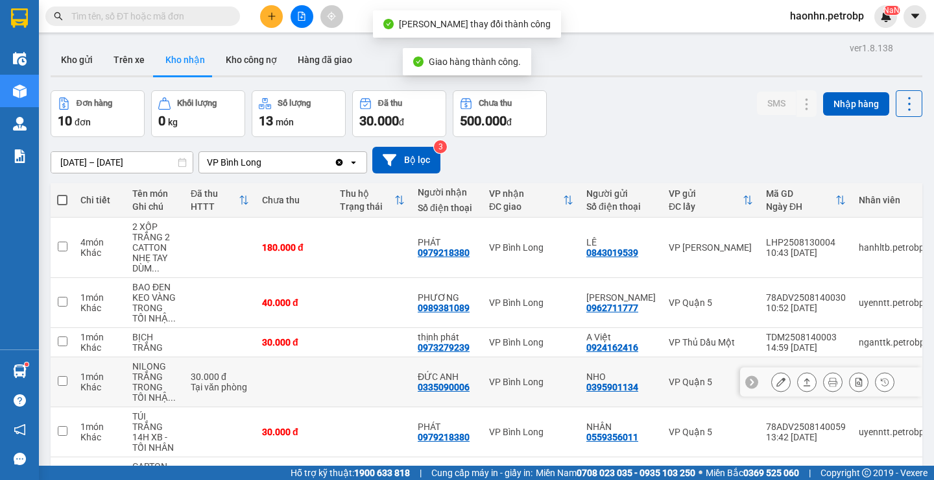
scroll to position [279, 0]
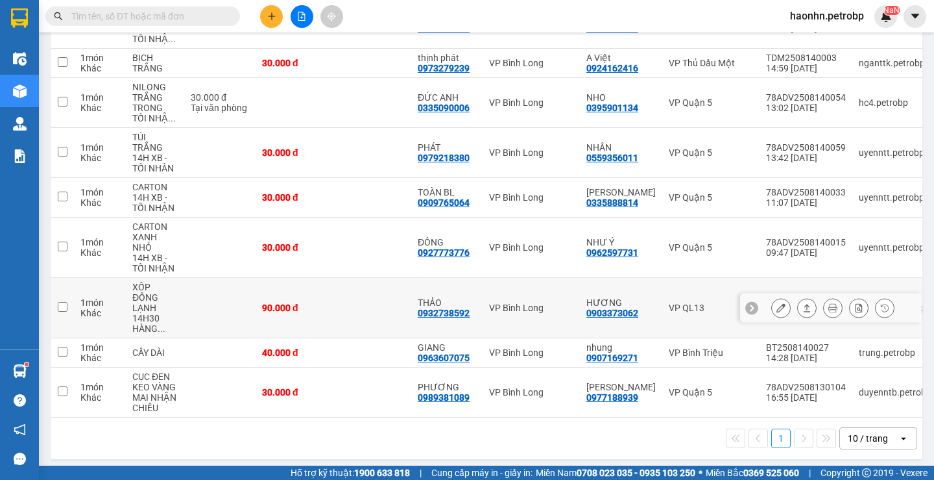
click at [779, 300] on button at bounding box center [781, 308] width 18 height 23
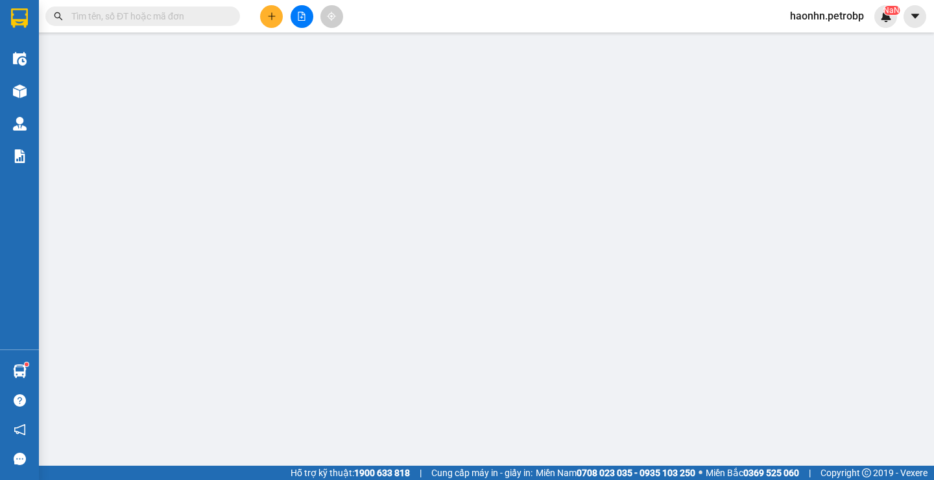
type input "0903373062"
type input "HƯƠNG"
type input "0932738592"
type input "THẢO"
type input "90.000"
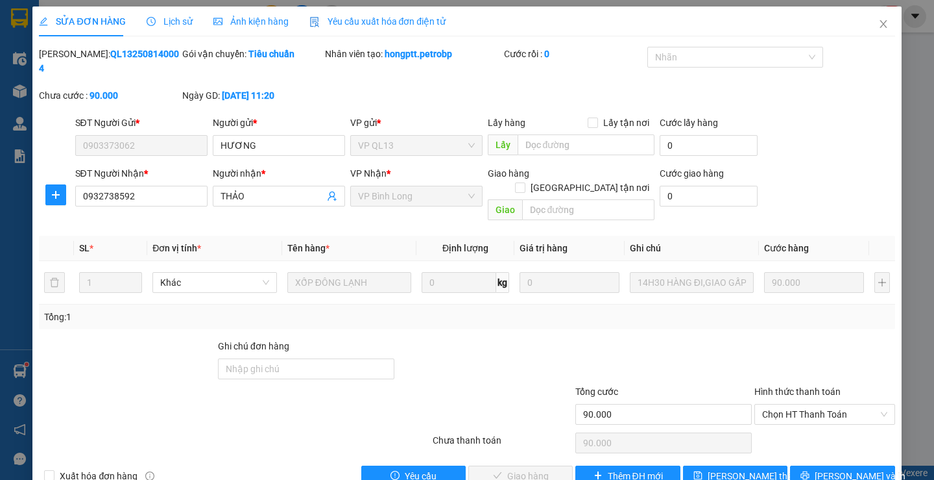
click at [815, 396] on div "Hình thức thanh toán Chọn HT Thanh Toán" at bounding box center [825, 406] width 141 height 45
click at [793, 404] on span "Chọn HT Thanh Toán" at bounding box center [824, 413] width 125 height 19
click at [791, 404] on div "Tại văn phòng" at bounding box center [816, 411] width 123 height 14
type input "0"
click at [531, 465] on button "[PERSON_NAME] và Giao hàng" at bounding box center [520, 475] width 104 height 21
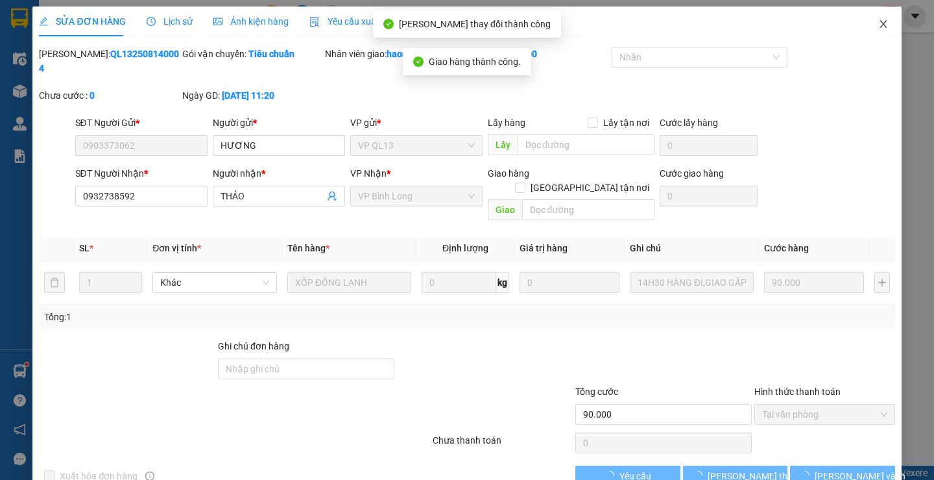
click at [879, 27] on icon "close" at bounding box center [884, 24] width 10 height 10
